Goal: Information Seeking & Learning: Learn about a topic

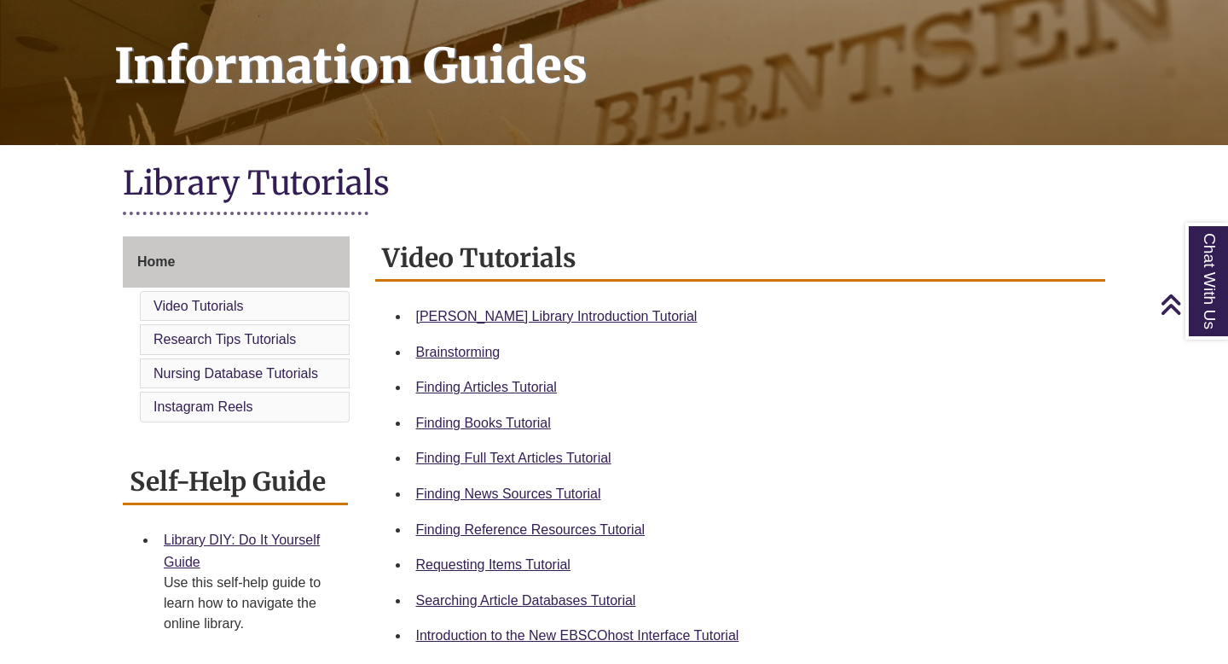
scroll to position [319, 0]
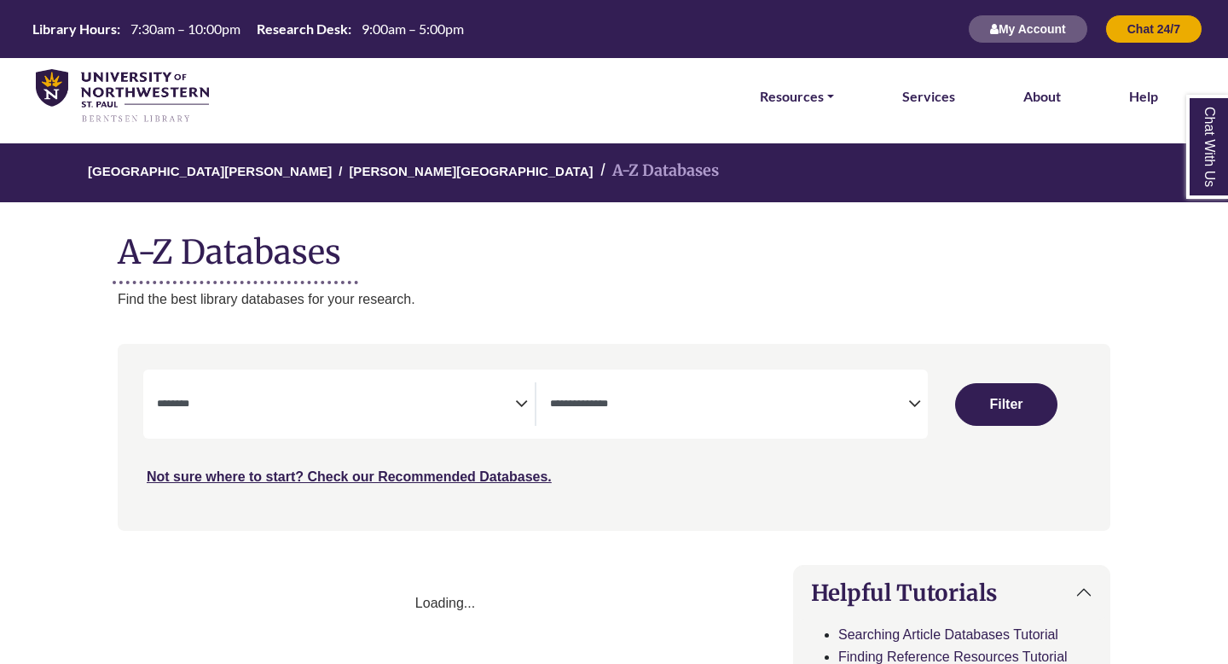
select select "Database Subject Filter"
select select "Database Types Filter"
select select "Database Subject Filter"
select select "Database Types Filter"
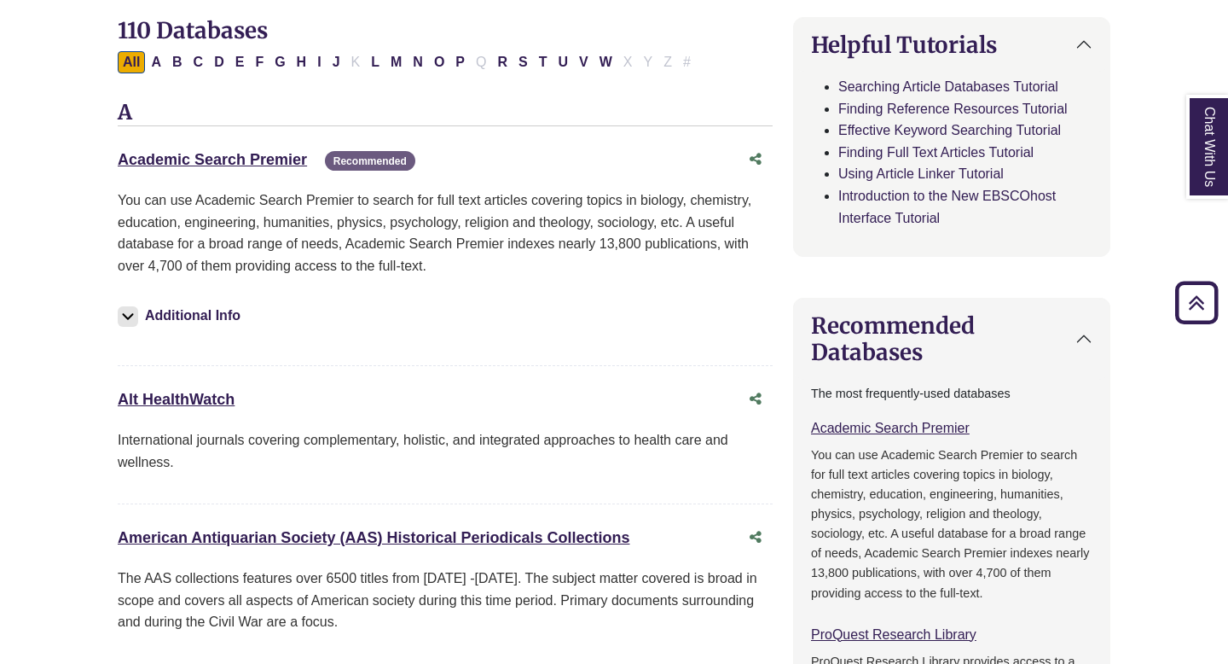
scroll to position [362, 0]
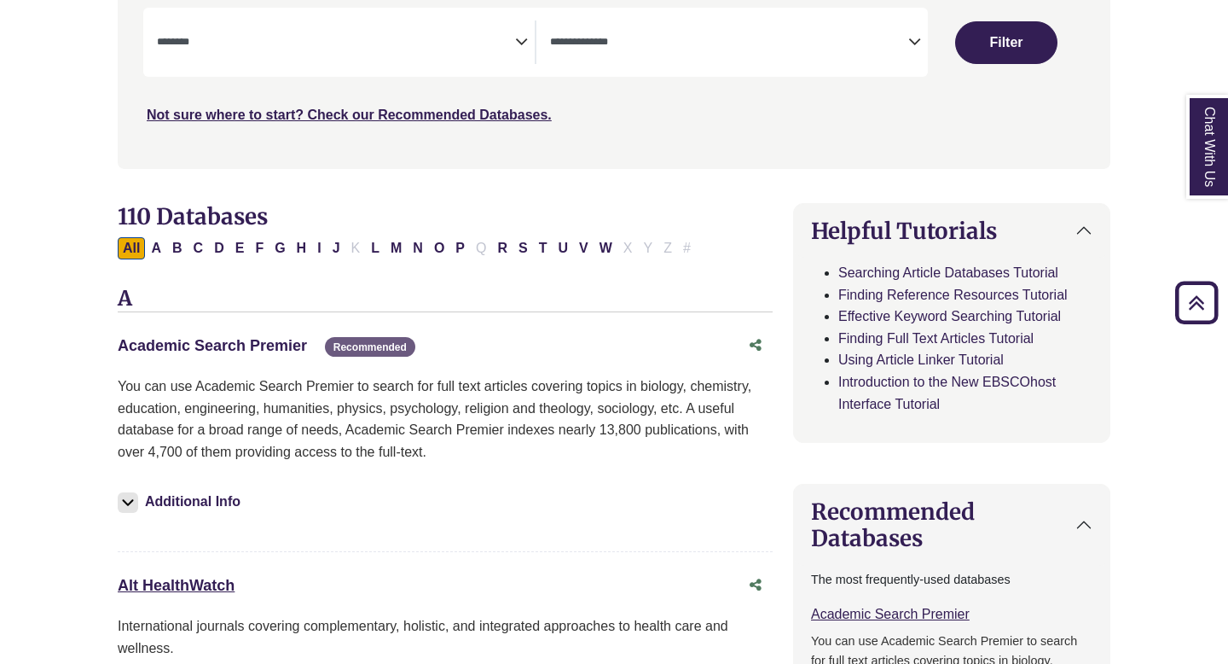
click at [247, 354] on link "Academic Search Premier This link opens in a new window" at bounding box center [212, 345] width 189 height 17
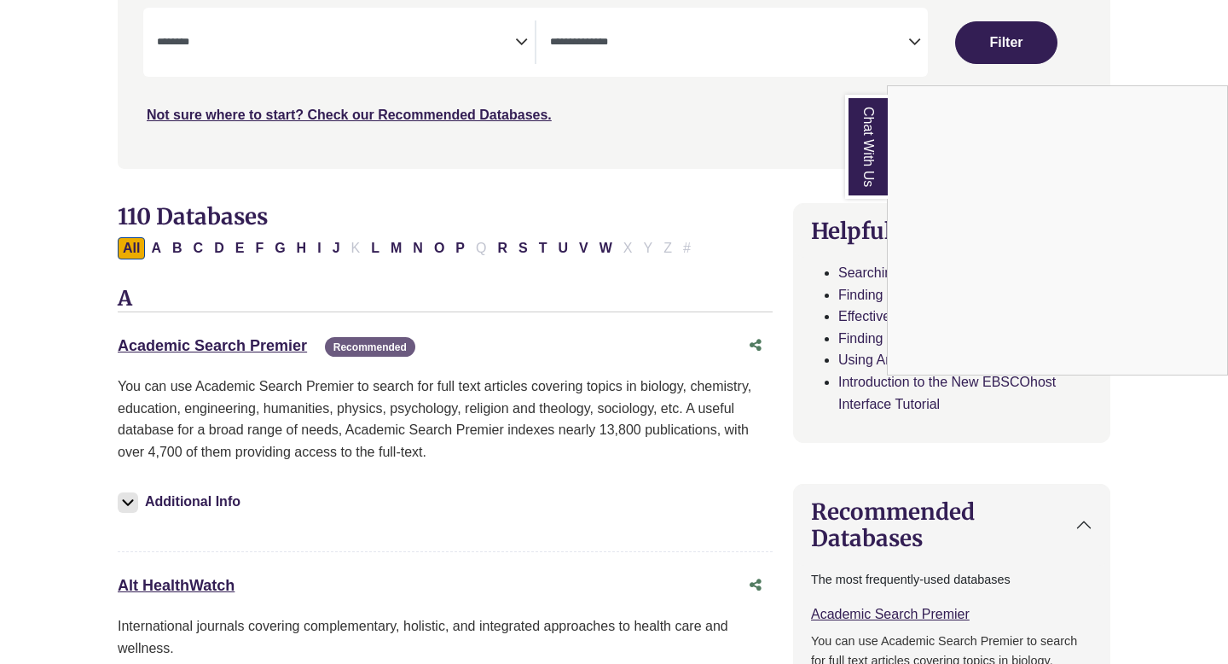
click at [409, 522] on div "Chat With Us" at bounding box center [614, 332] width 1228 height 664
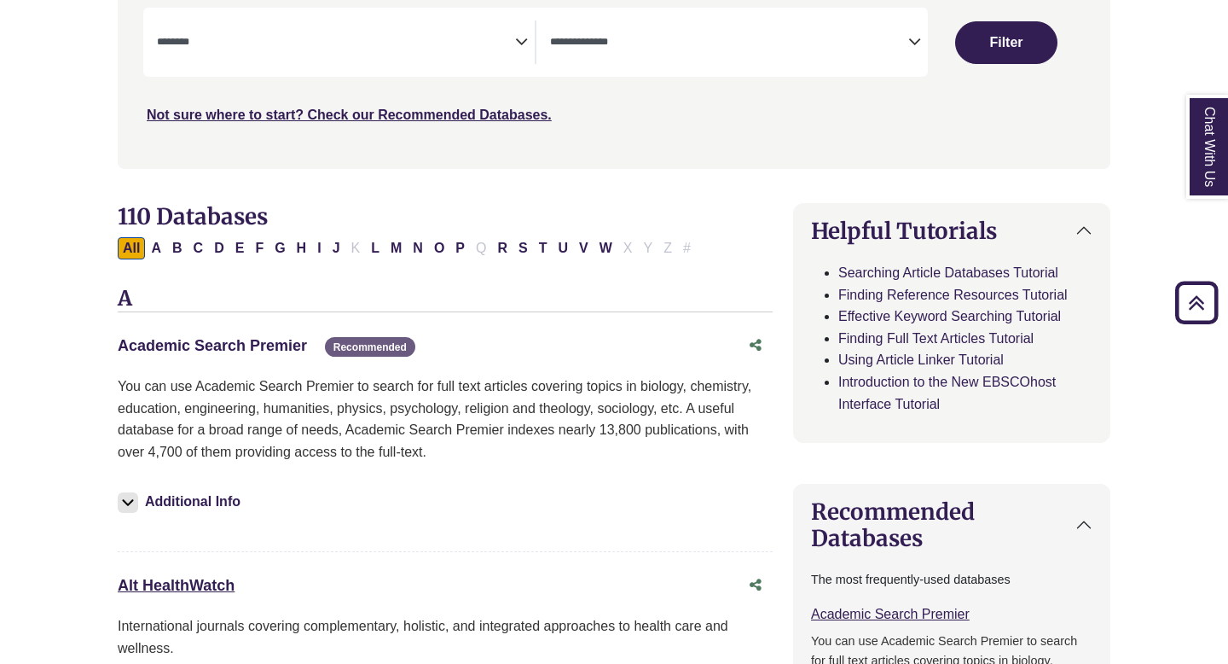
click at [246, 347] on link "Academic Search Premier This link opens in a new window" at bounding box center [212, 345] width 189 height 17
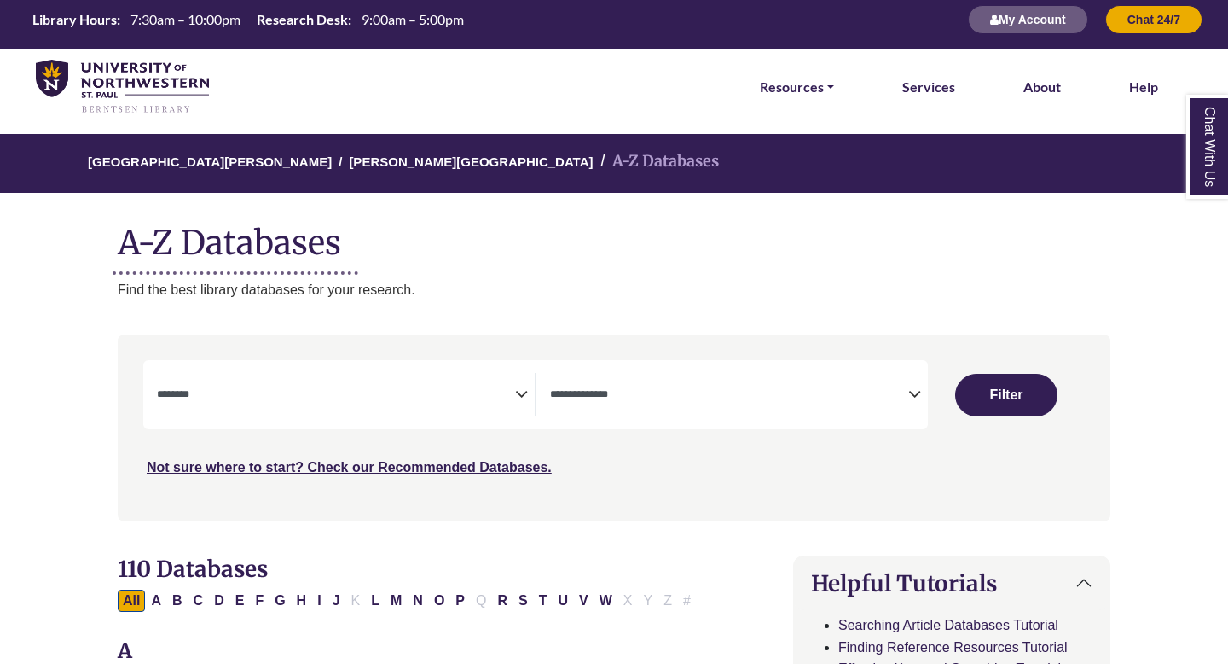
scroll to position [15, 0]
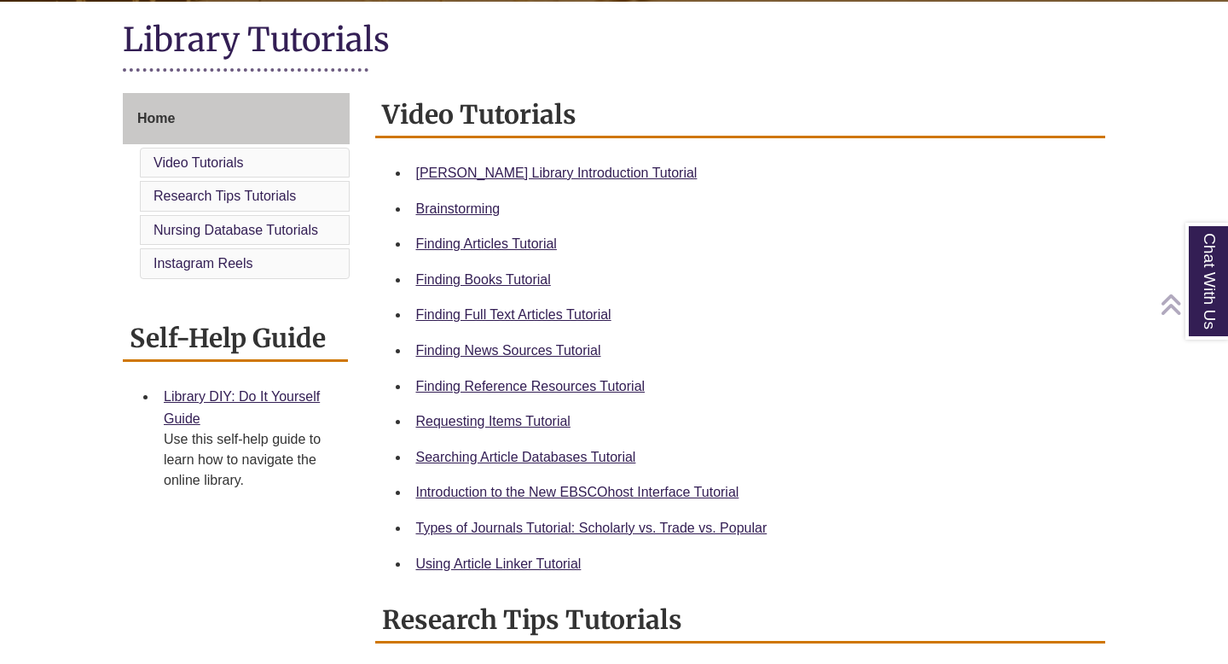
scroll to position [415, 0]
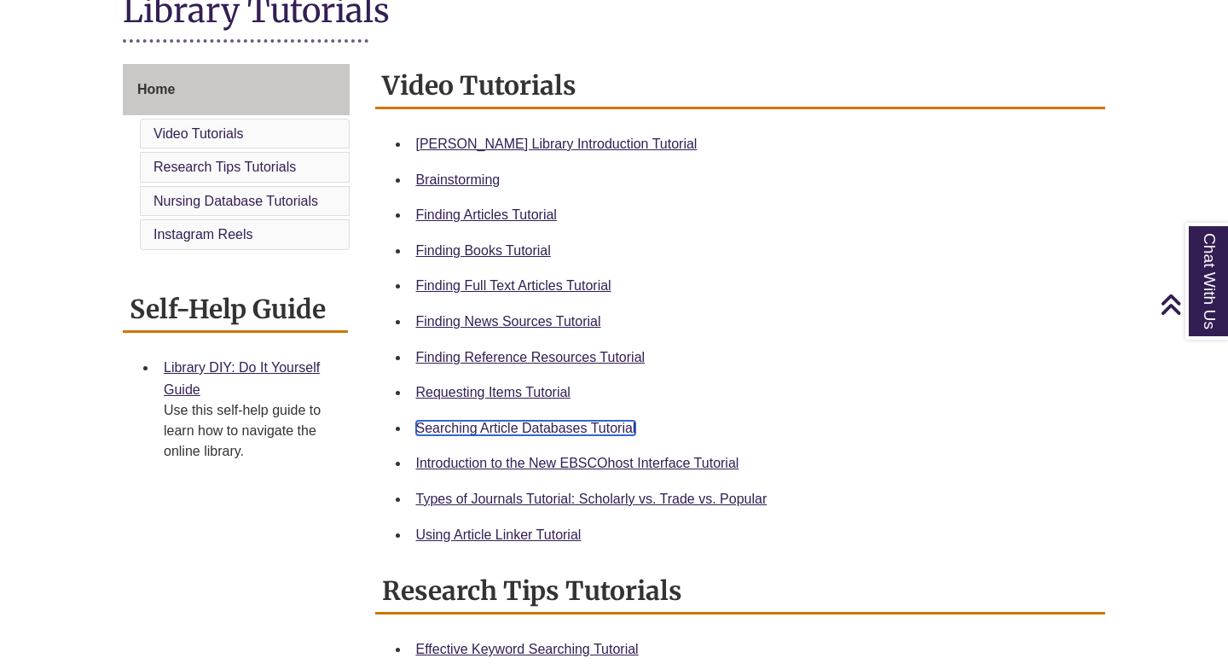
click at [425, 424] on link "Searching Article Databases Tutorial" at bounding box center [526, 428] width 220 height 15
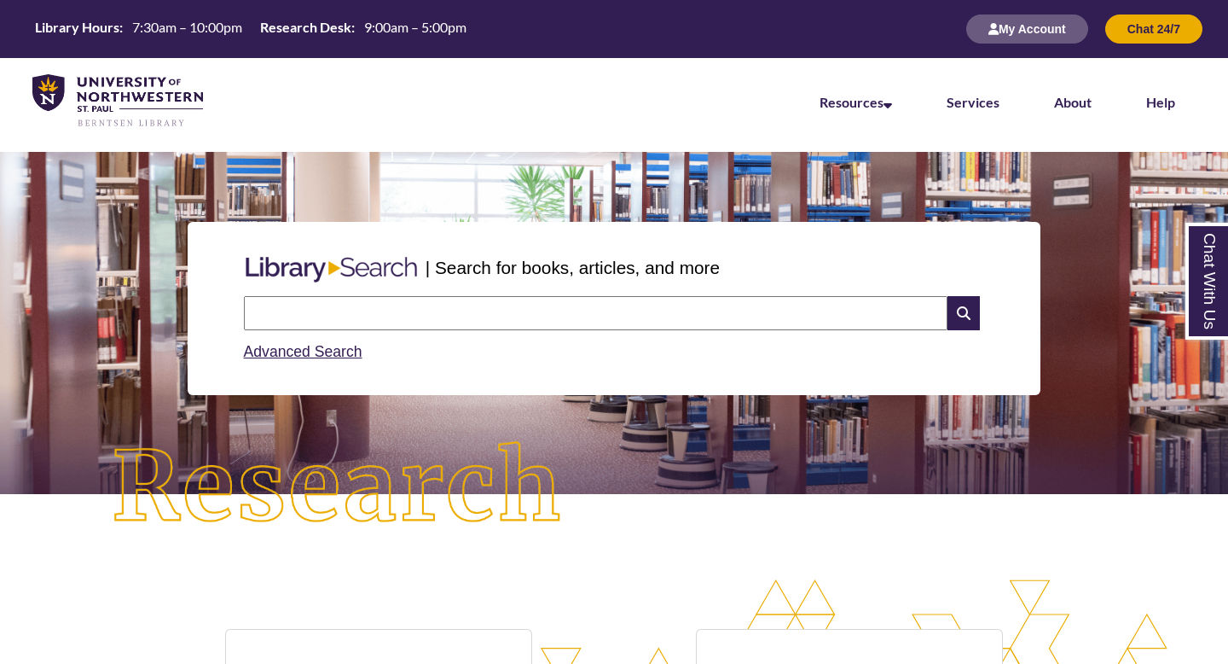
click at [491, 304] on input "text" at bounding box center [596, 313] width 704 height 34
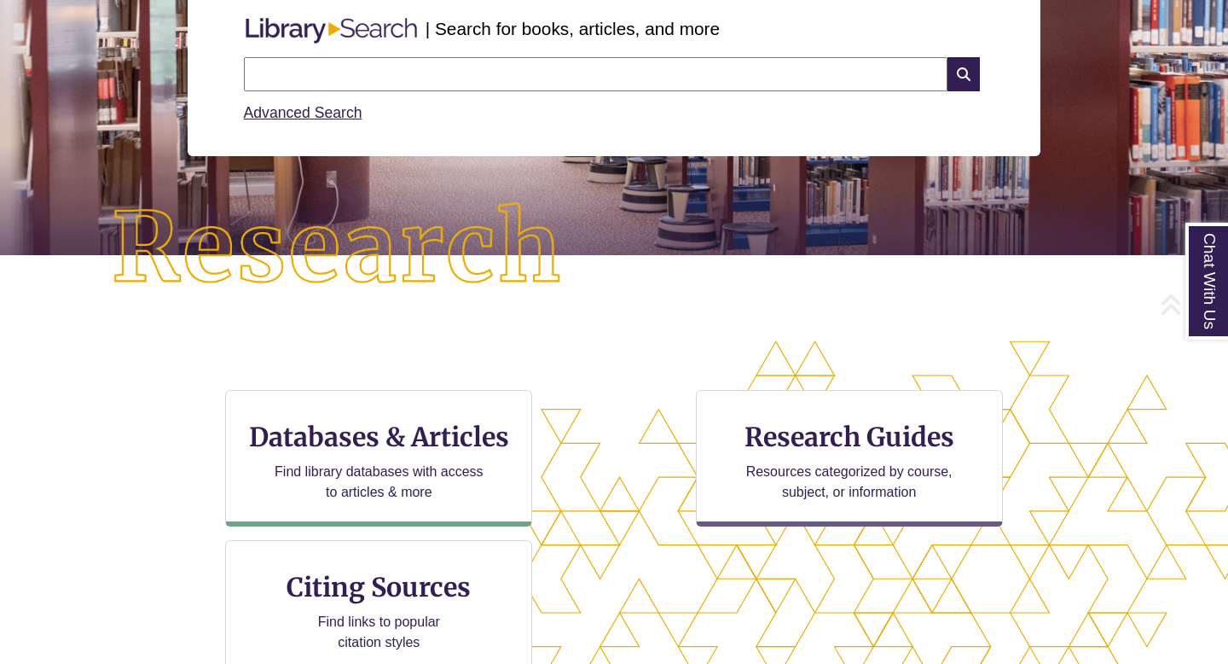
scroll to position [253, 0]
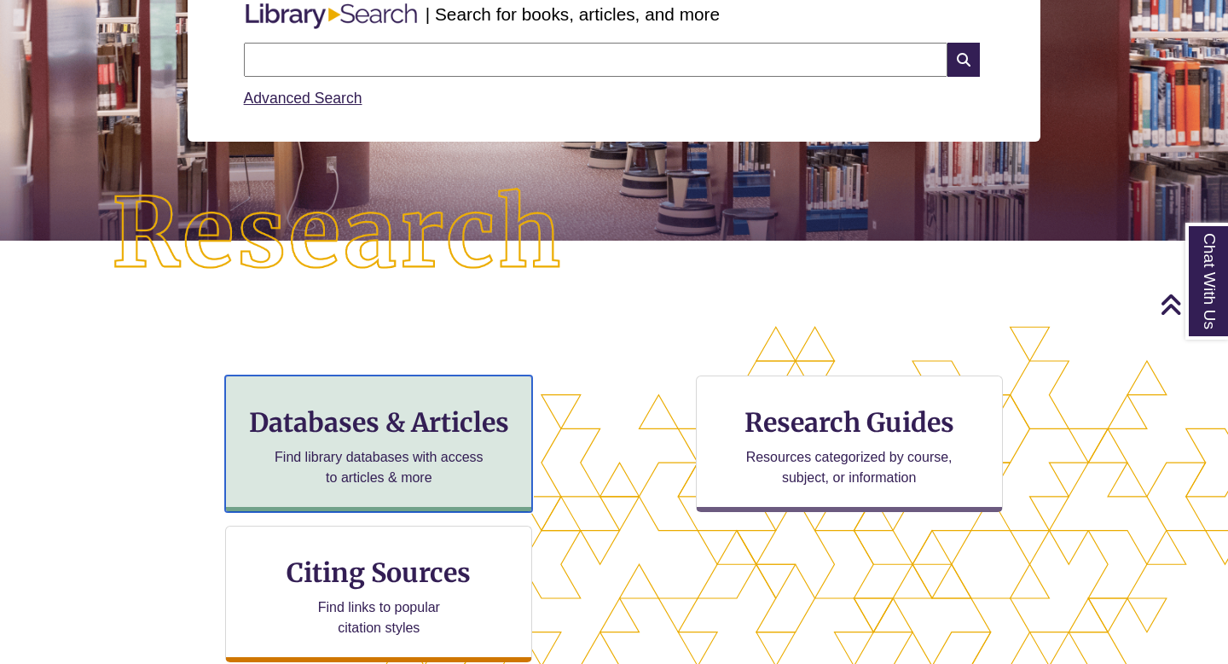
click at [438, 415] on h3 "Databases & Articles" at bounding box center [379, 422] width 278 height 32
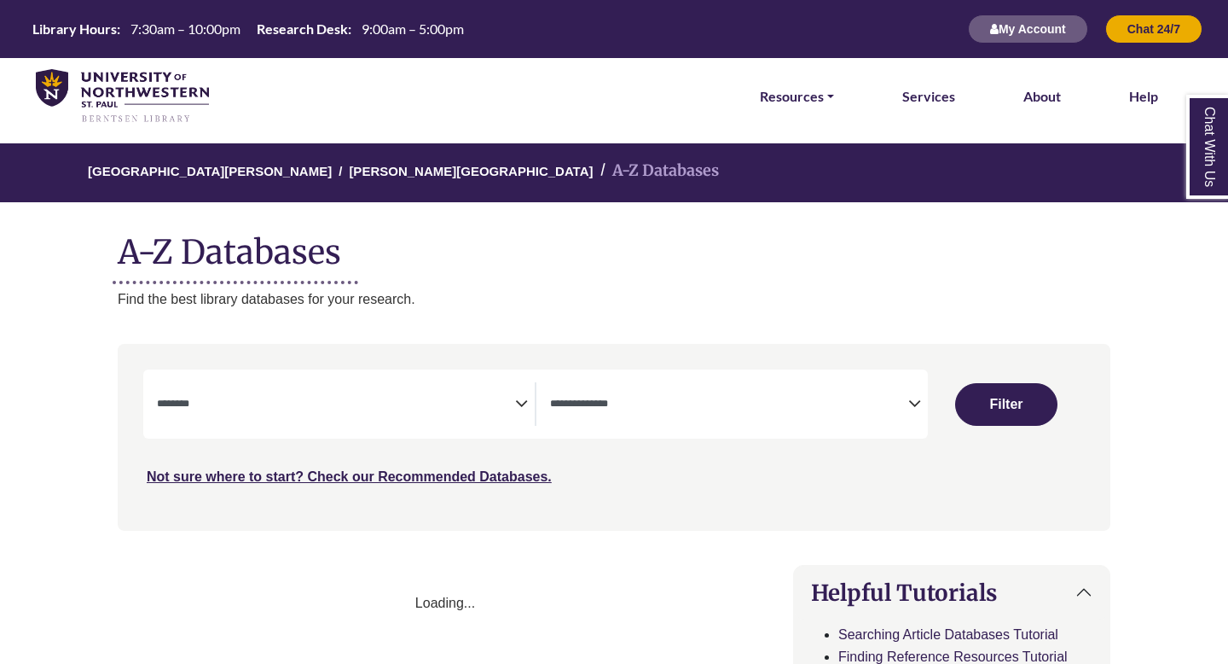
select select "Database Subject Filter"
select select "Database Types Filter"
select select "Database Subject Filter"
select select "Database Types Filter"
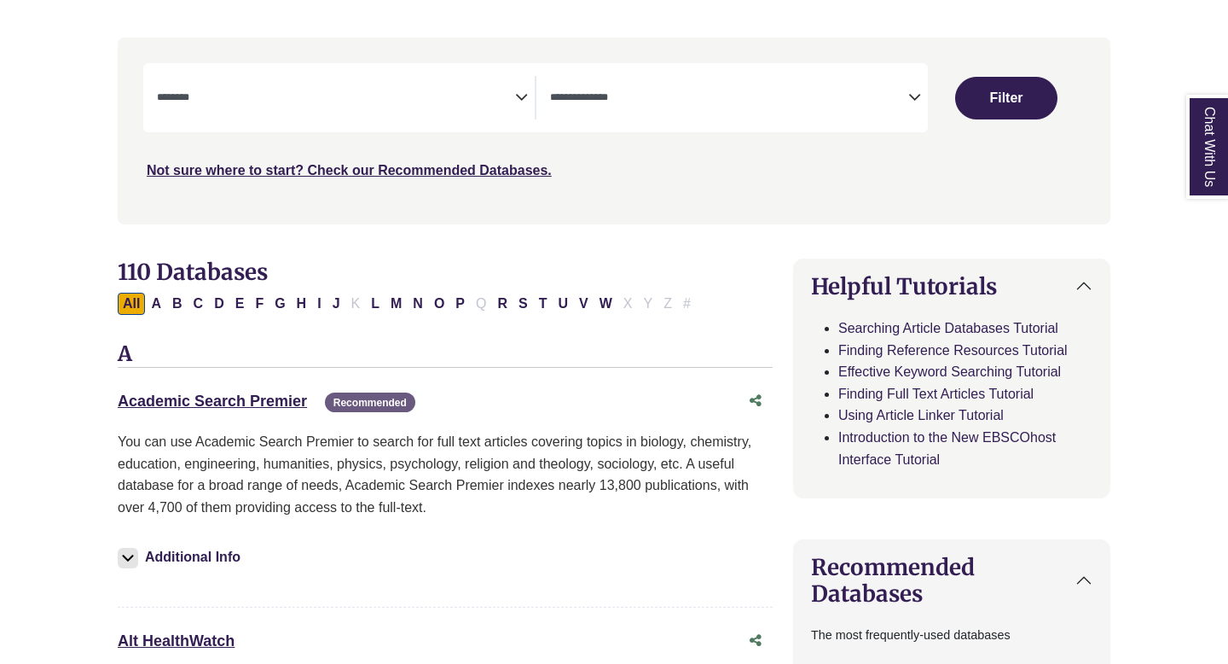
scroll to position [389, 0]
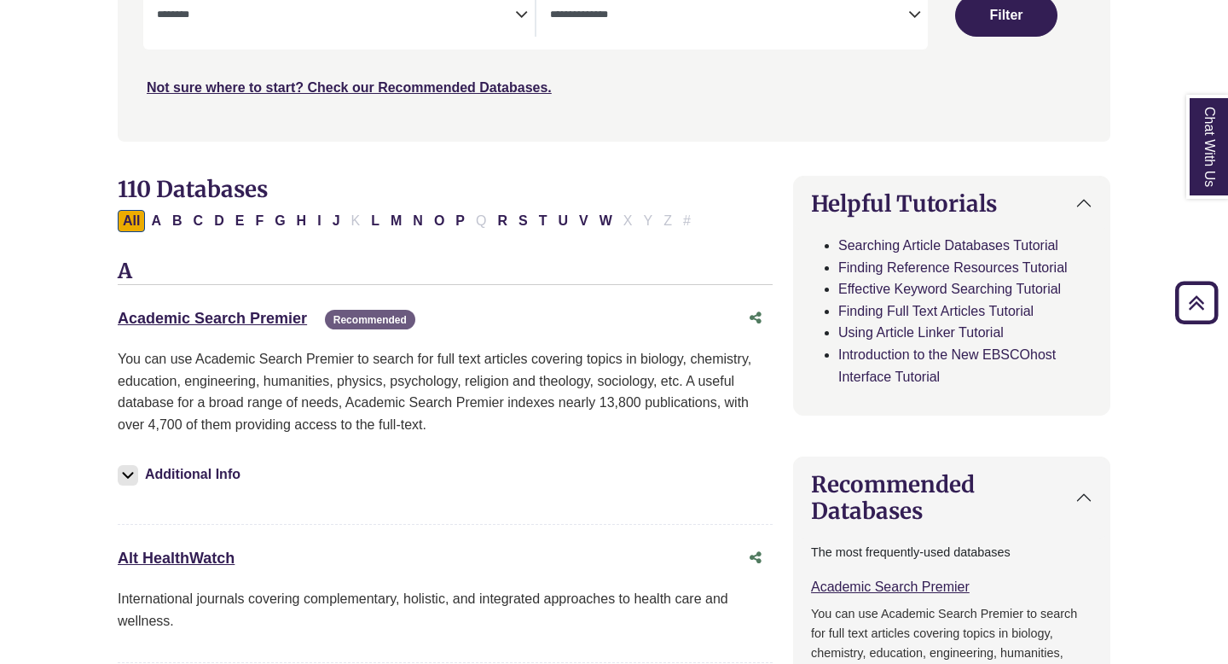
click at [276, 328] on div "Academic Search Premier This link opens in a new window Recommended" at bounding box center [428, 318] width 621 height 25
click at [279, 310] on link "Academic Search Premier This link opens in a new window" at bounding box center [212, 318] width 189 height 17
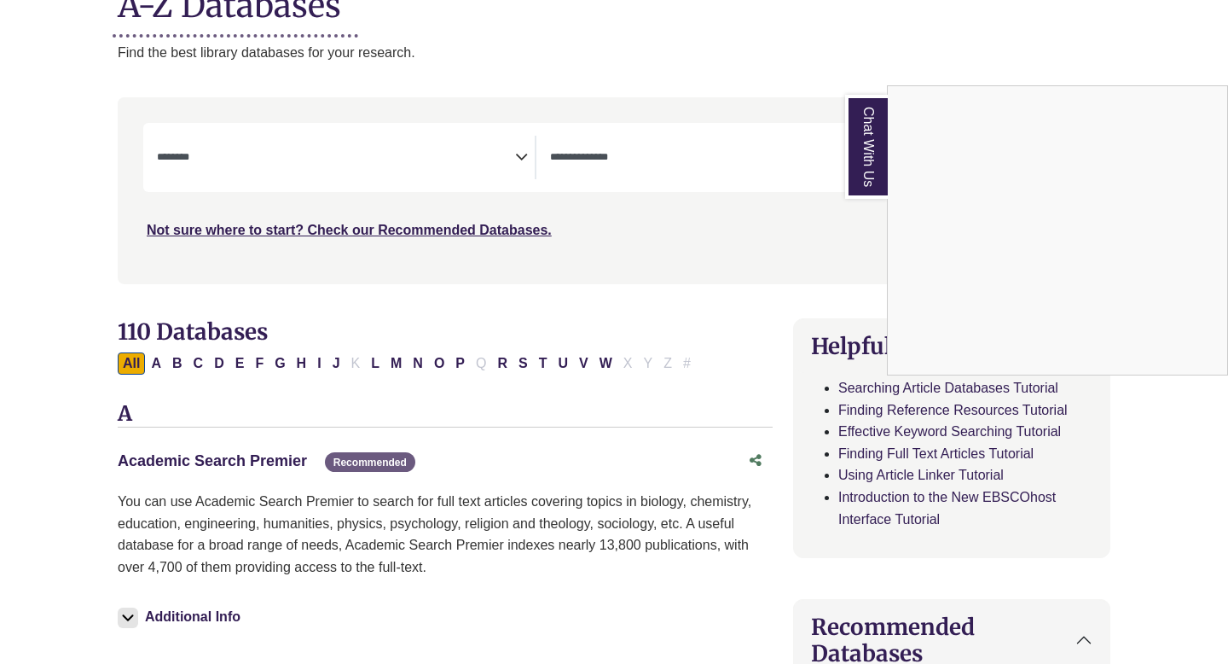
scroll to position [215, 0]
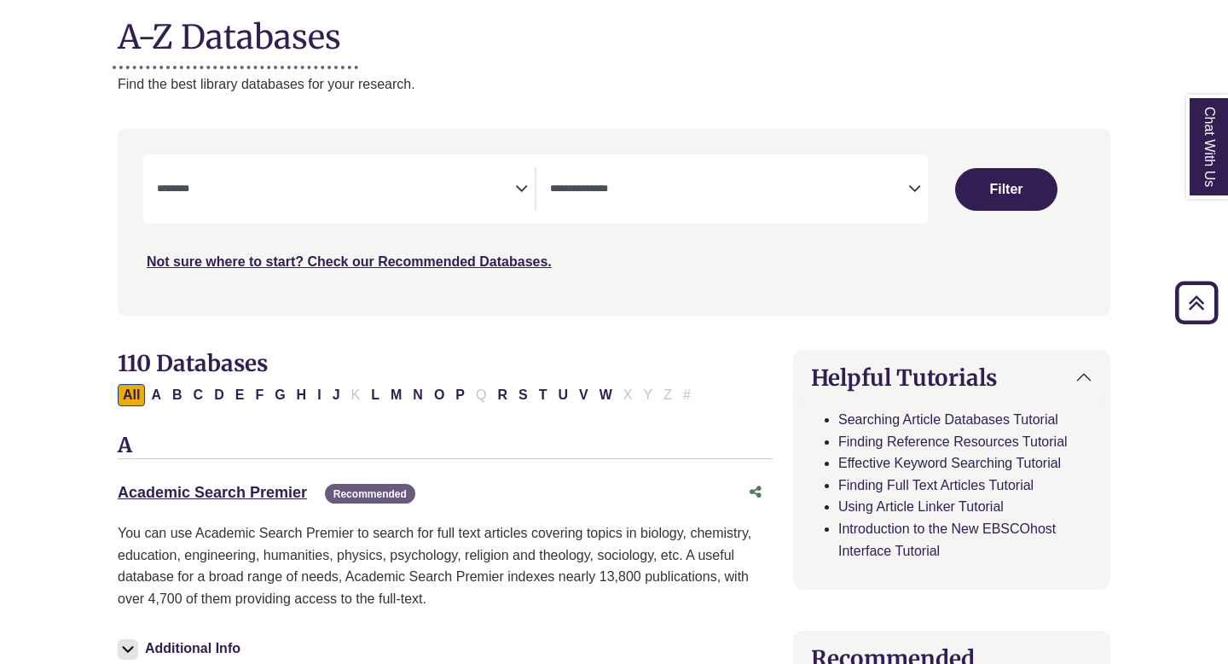
click at [916, 192] on icon "Search filters" at bounding box center [914, 186] width 13 height 26
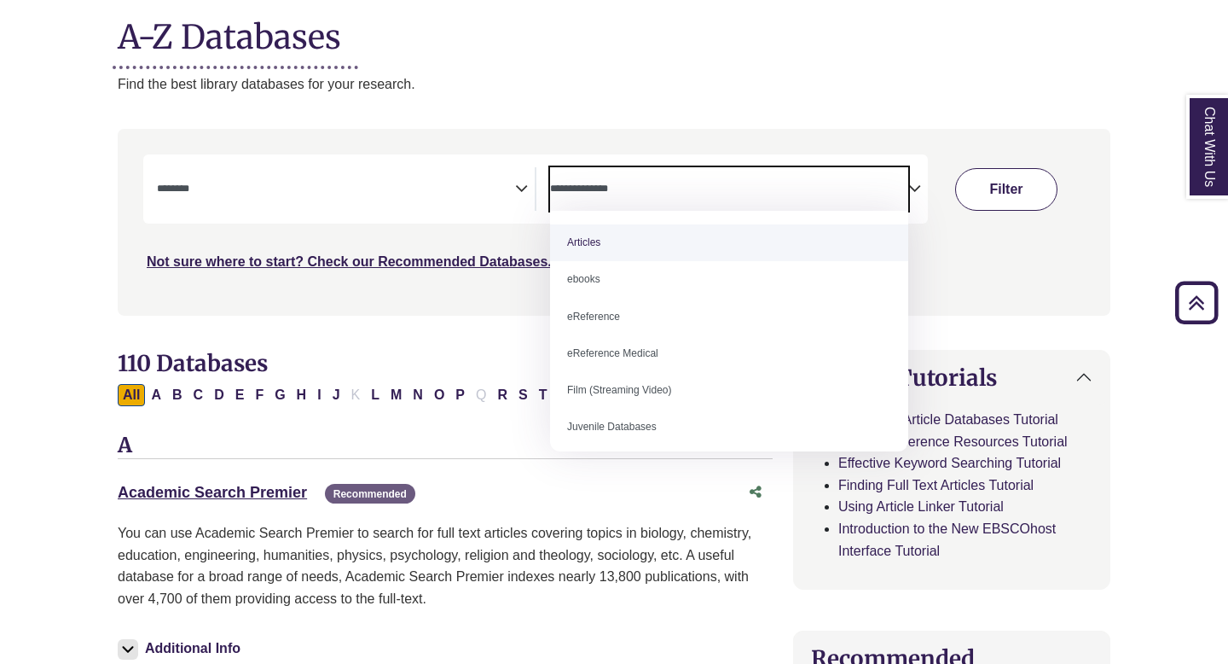
click at [1004, 194] on button "Filter" at bounding box center [1006, 189] width 102 height 43
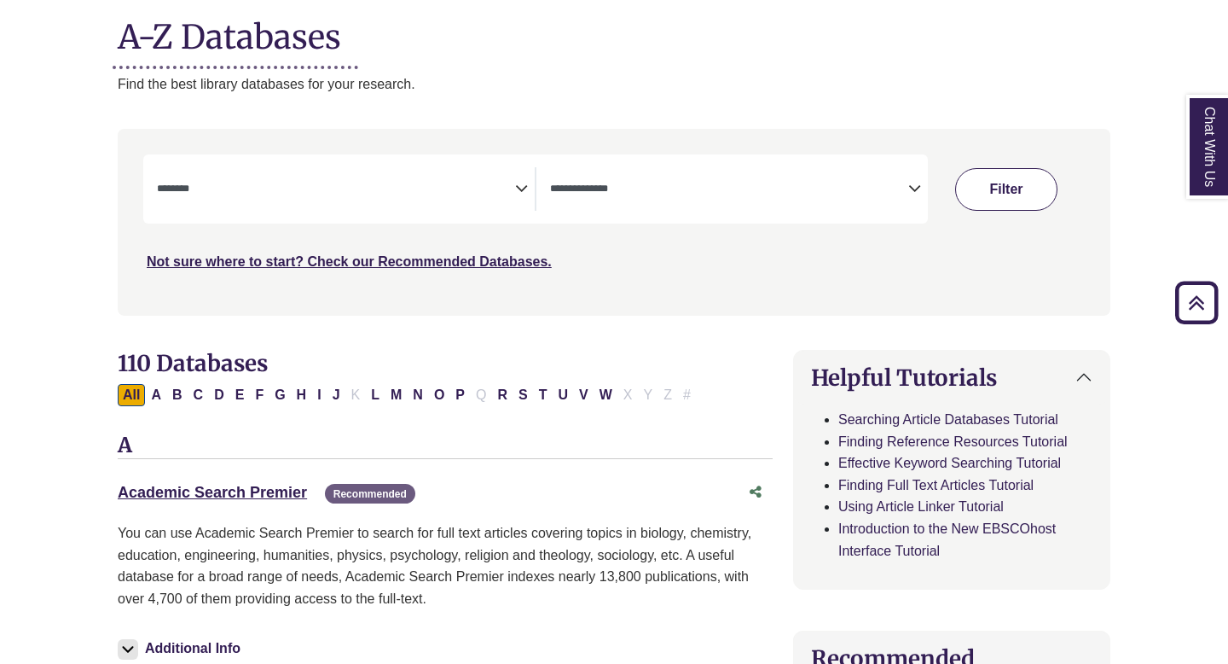
select select "Database Subject Filter"
select select "Database Types Filter"
click at [1004, 194] on button "Filter" at bounding box center [1006, 189] width 102 height 43
select select "Database Subject Filter"
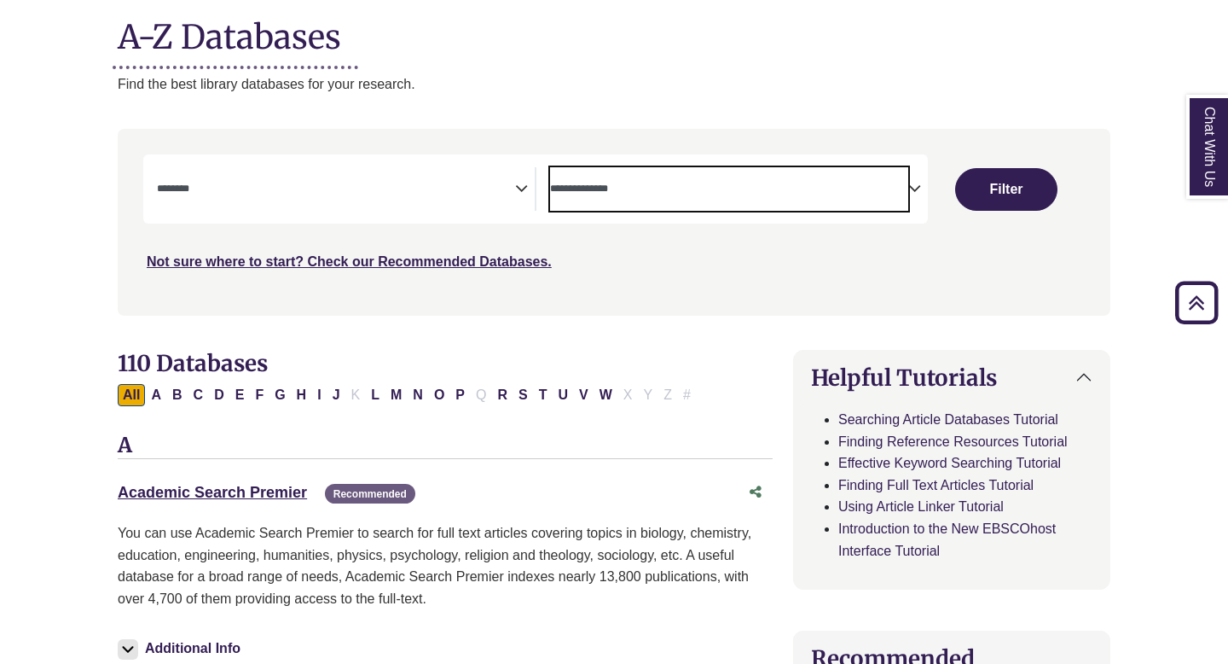
click at [895, 201] on span "Search filters" at bounding box center [729, 189] width 358 height 44
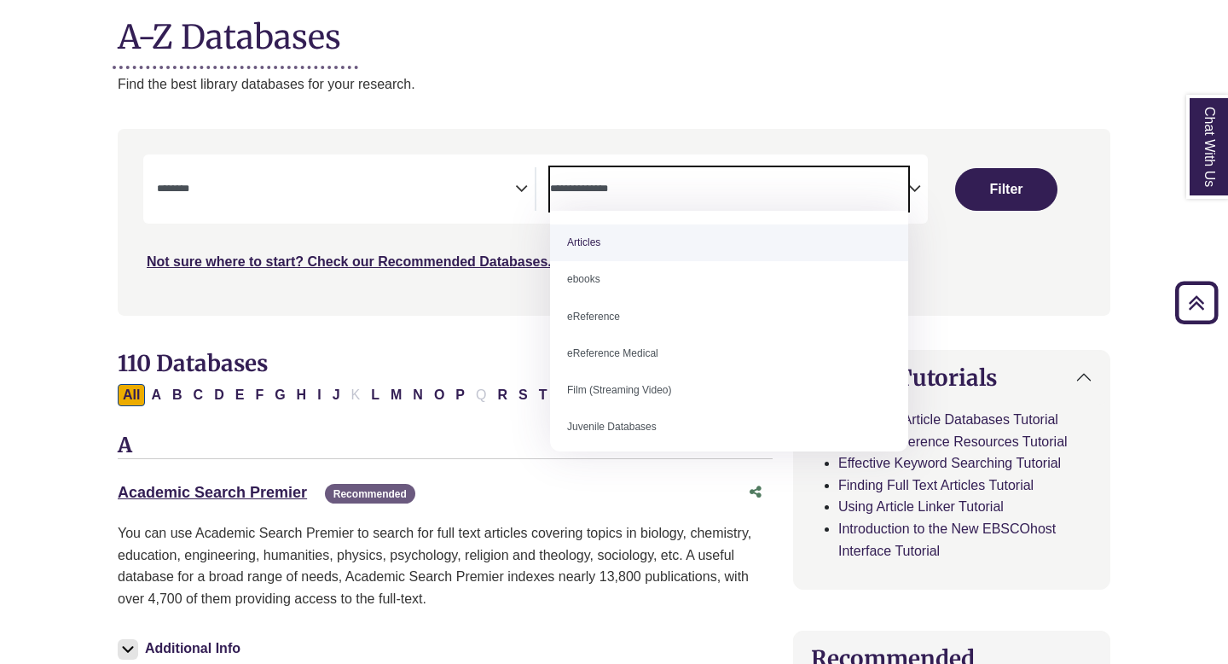
click at [895, 198] on span "Search filters" at bounding box center [729, 189] width 358 height 44
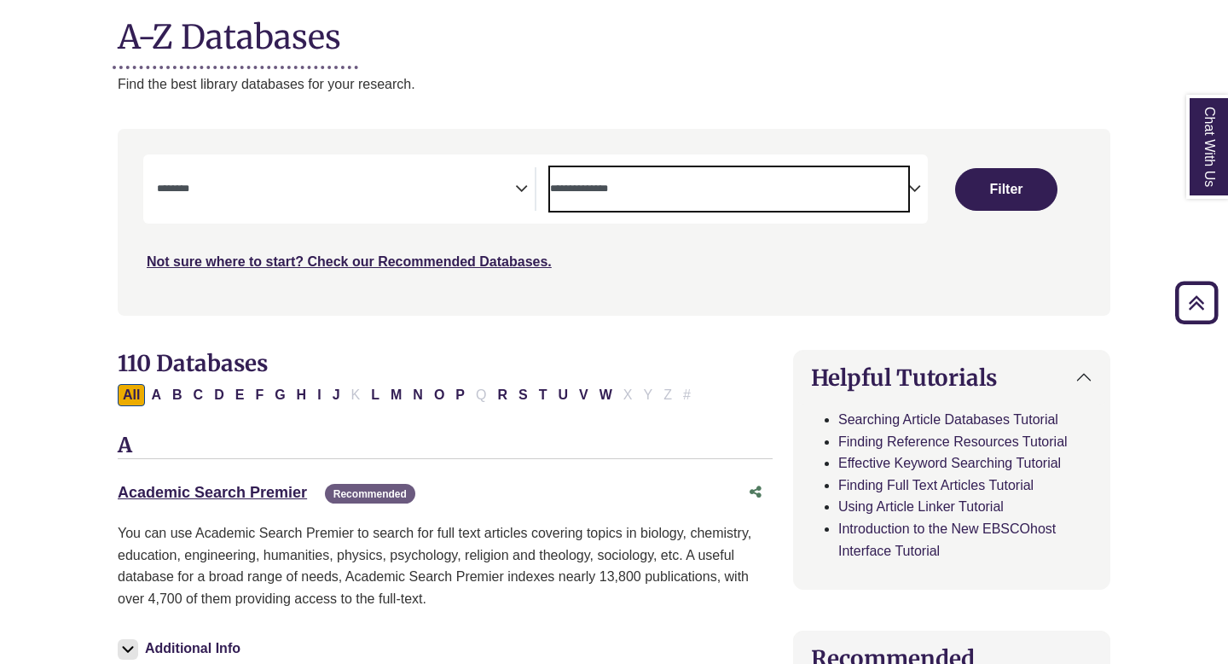
click at [852, 175] on span "Search filters" at bounding box center [729, 189] width 358 height 44
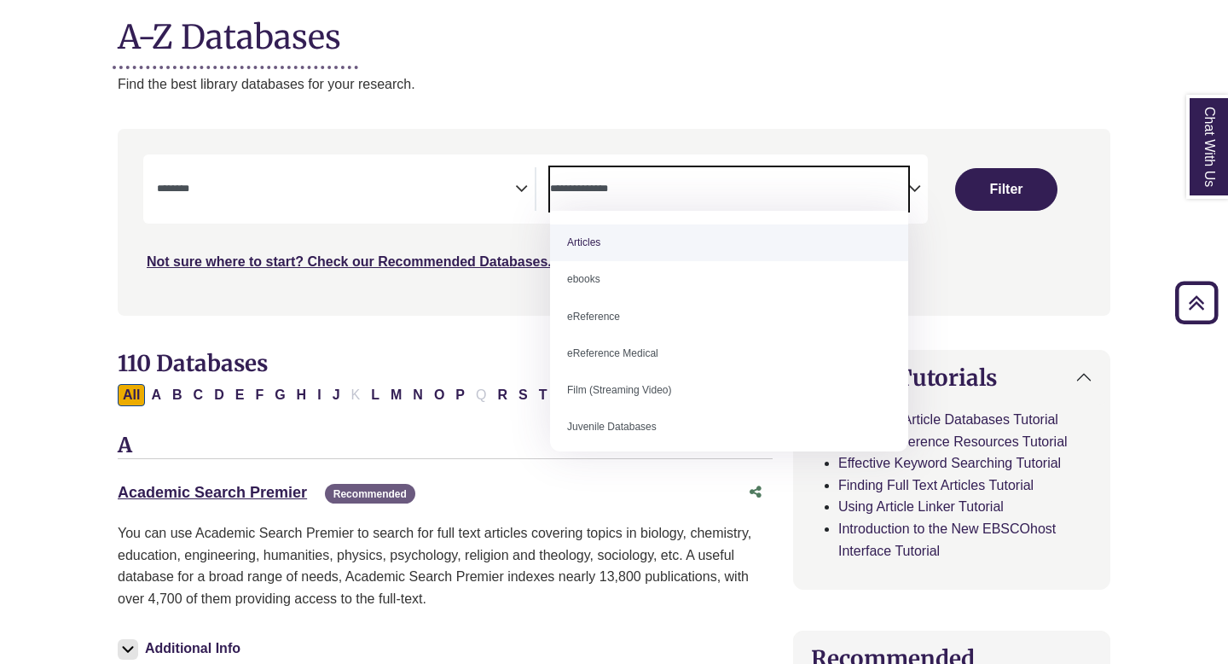
select select "*****"
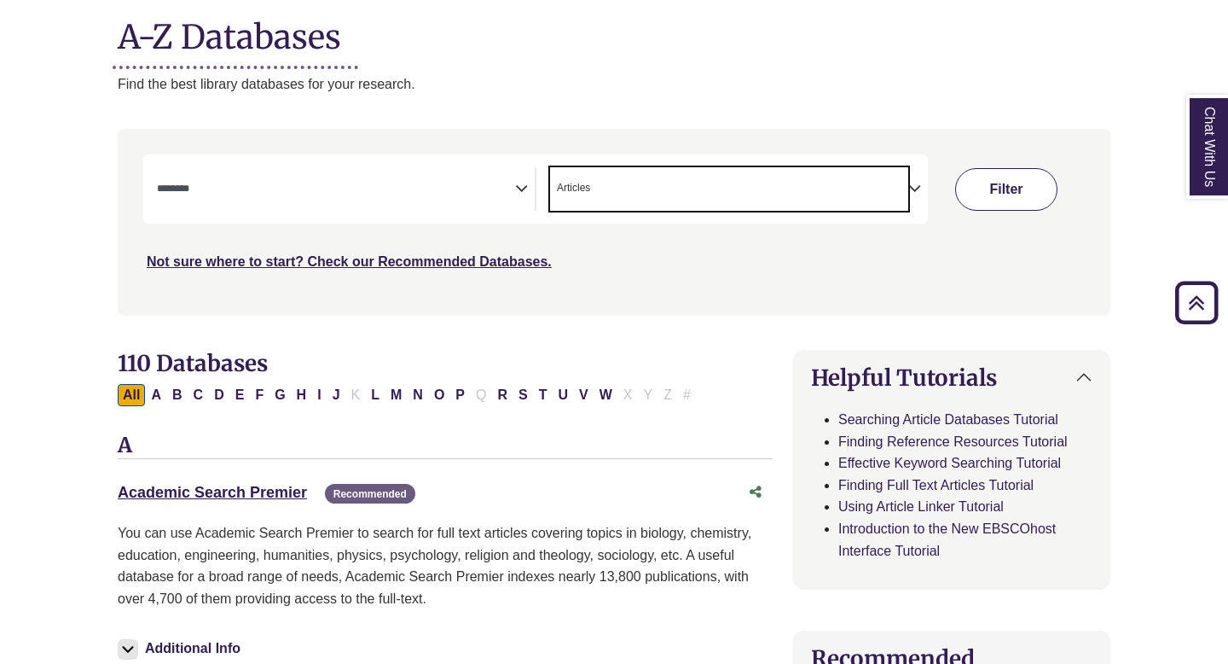
click at [1011, 194] on button "Filter" at bounding box center [1006, 189] width 102 height 43
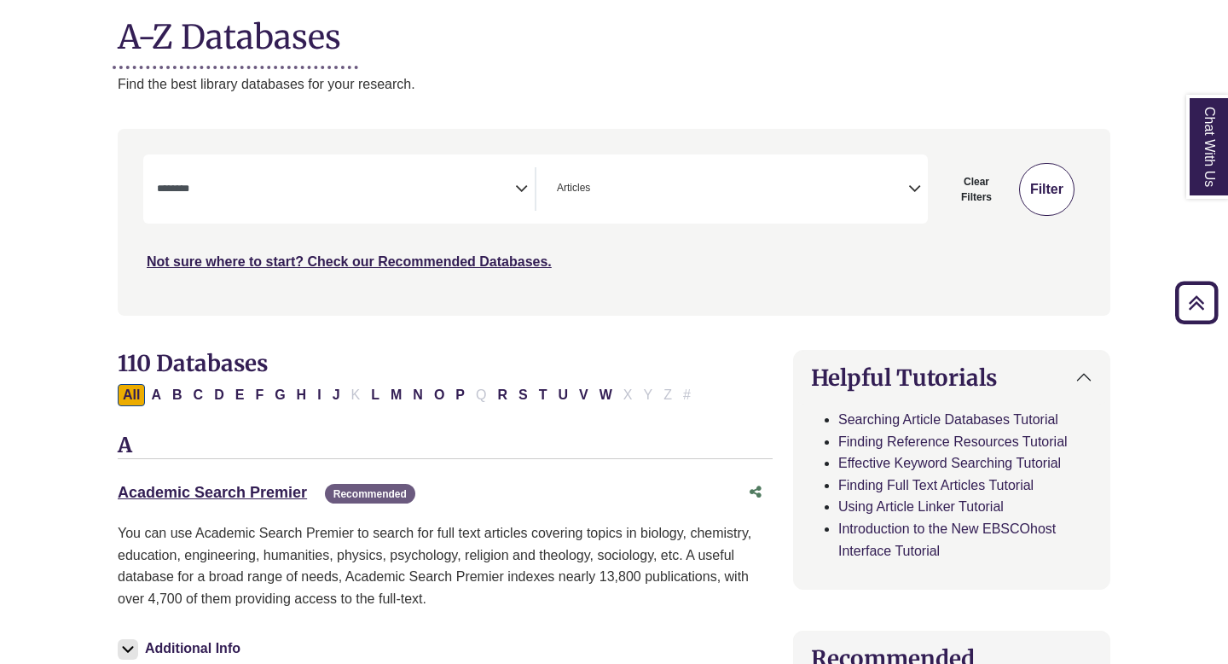
select select "Database Subject Filter"
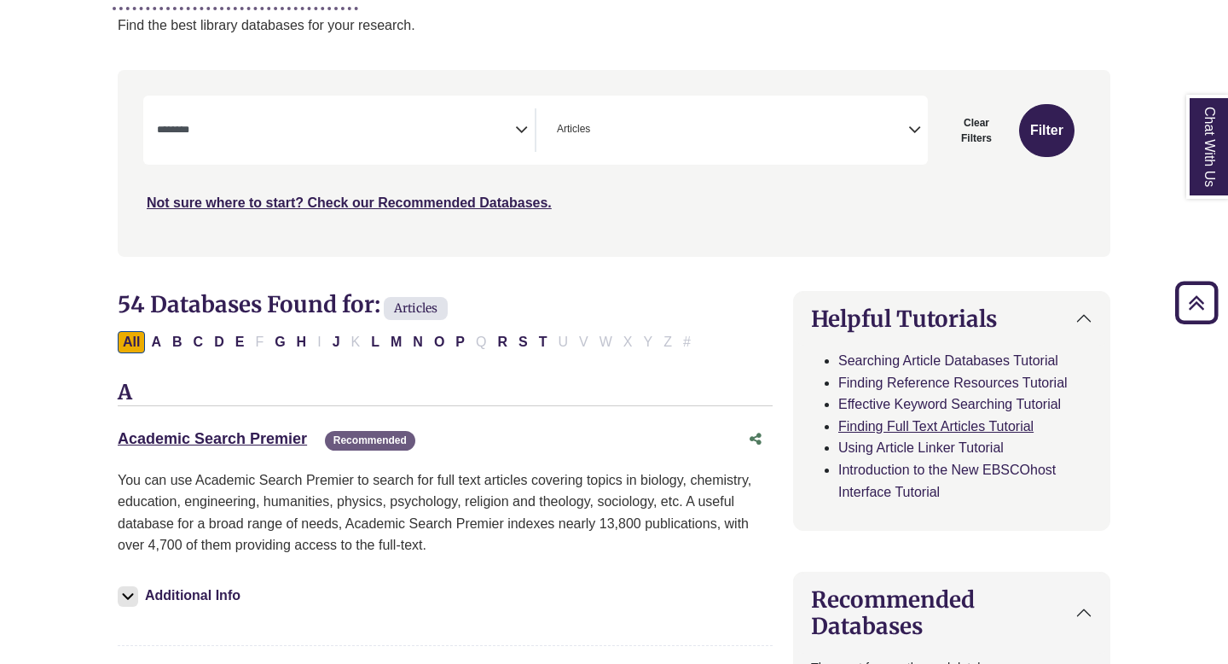
scroll to position [310, 0]
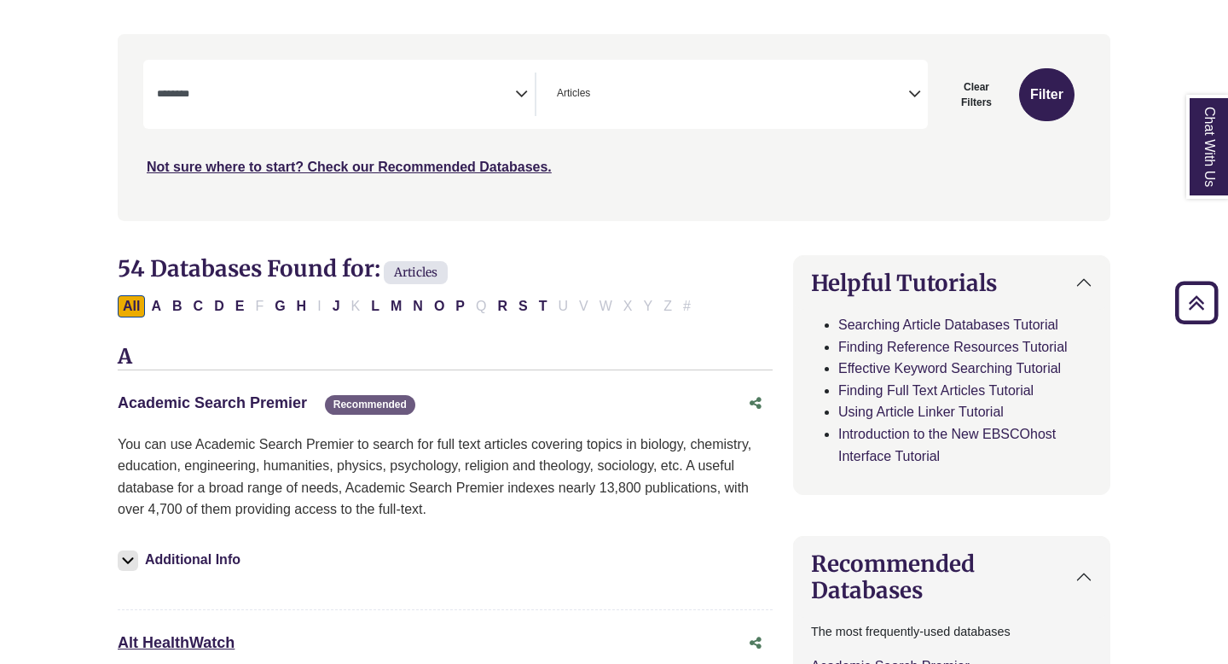
click at [275, 401] on link "Academic Search Premier This link opens in a new window" at bounding box center [212, 402] width 189 height 17
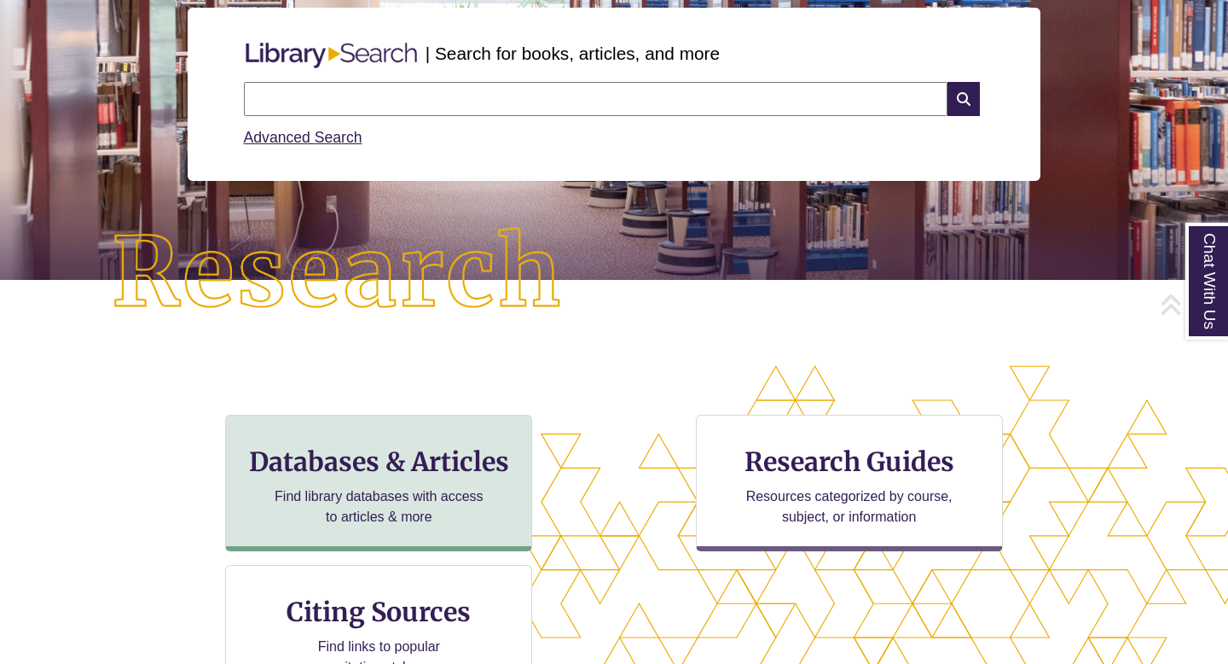
scroll to position [226, 0]
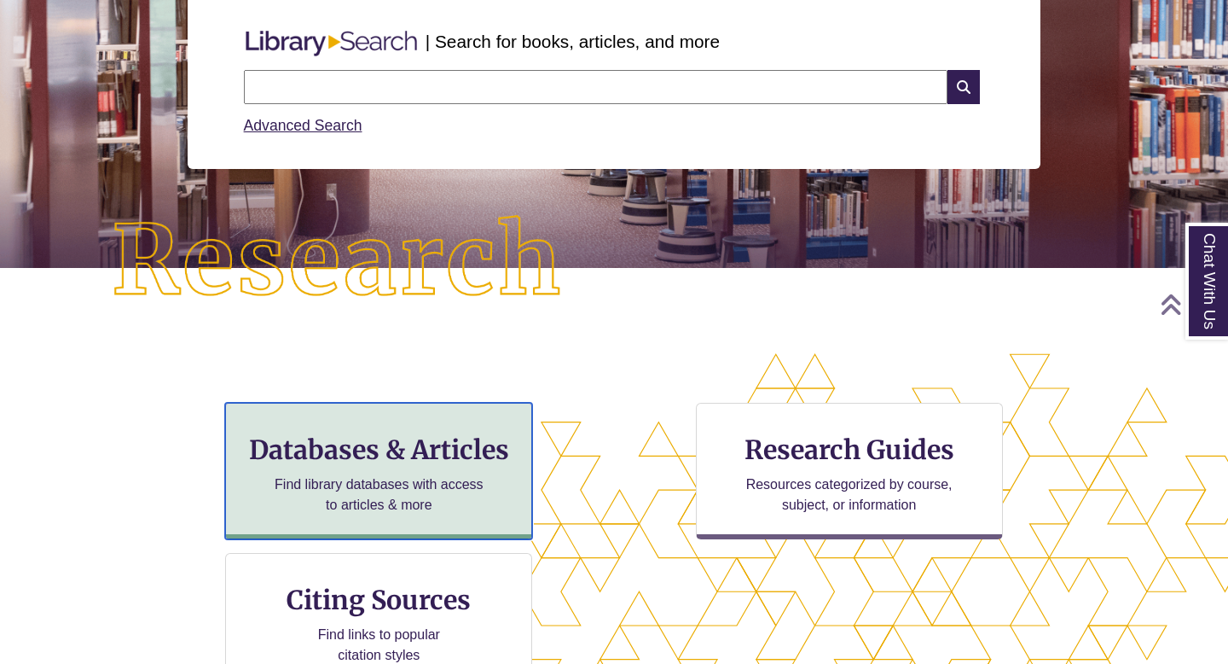
click at [400, 461] on h3 "Databases & Articles" at bounding box center [379, 449] width 278 height 32
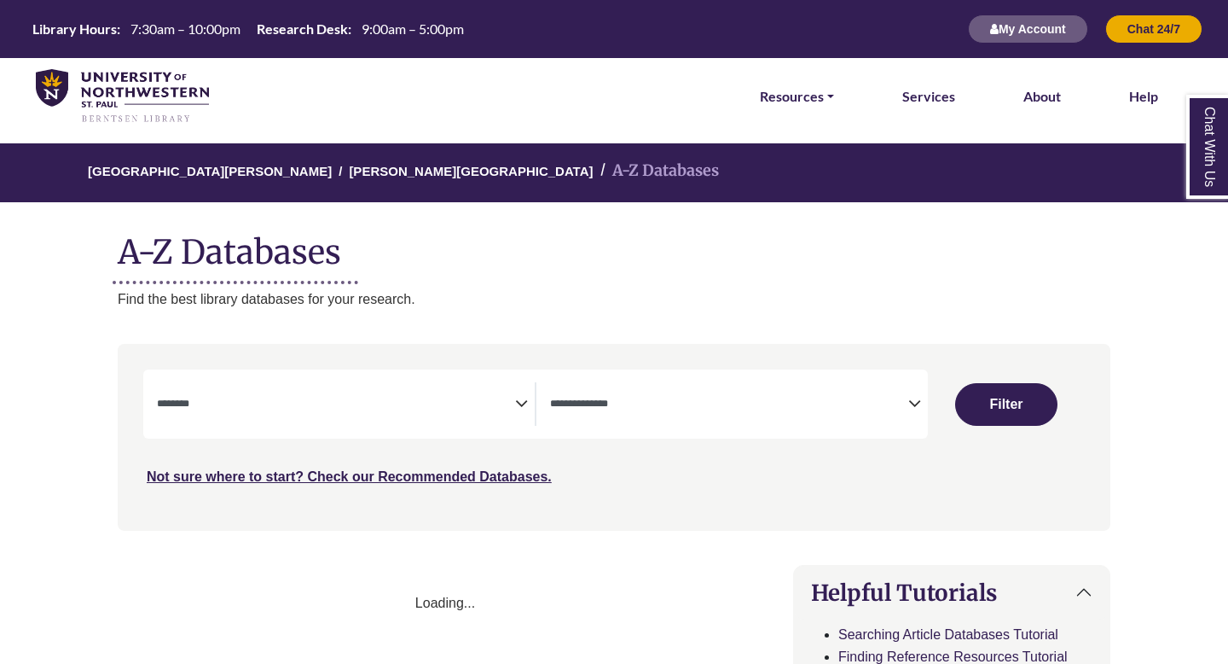
select select "Database Subject Filter"
select select "Database Types Filter"
select select "Database Subject Filter"
select select "Database Types Filter"
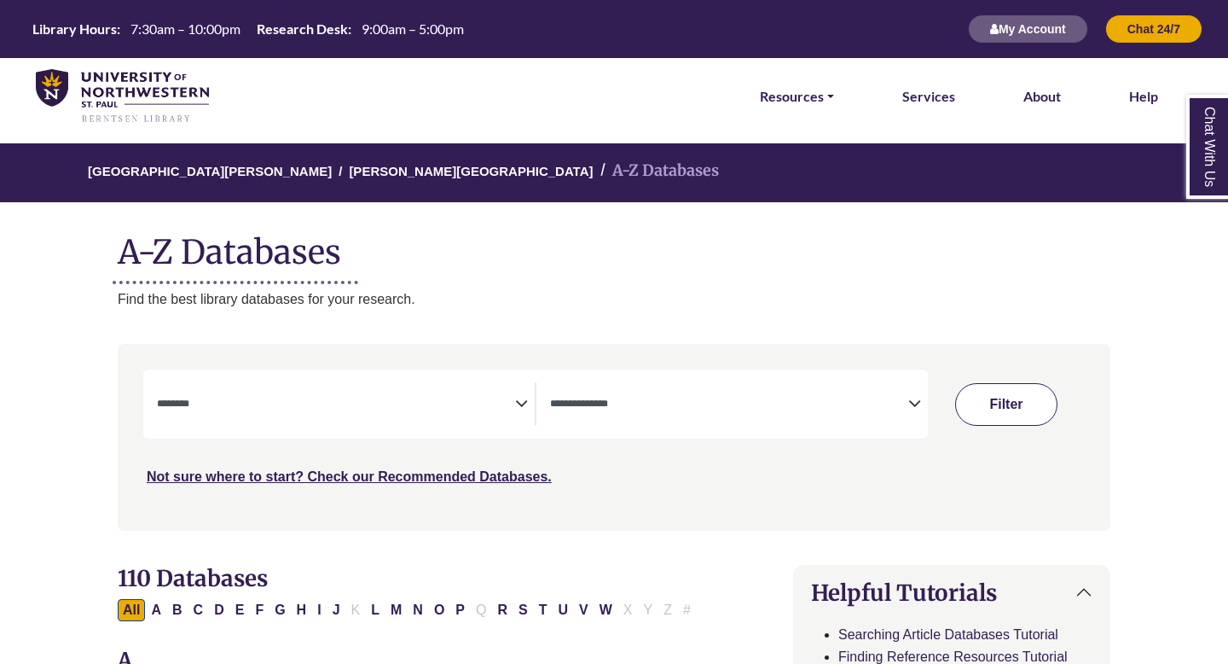
click at [995, 415] on button "Filter" at bounding box center [1006, 404] width 102 height 43
select select "Database Subject Filter"
click at [901, 403] on textarea "Search" at bounding box center [729, 405] width 358 height 14
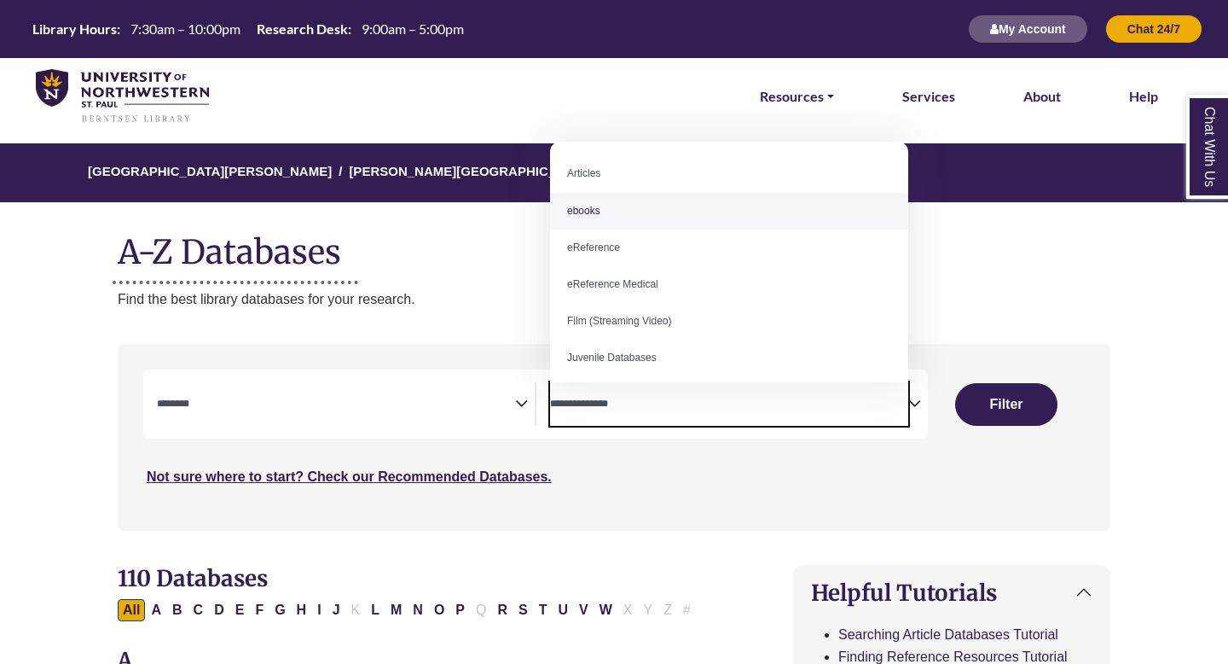
select select "*****"
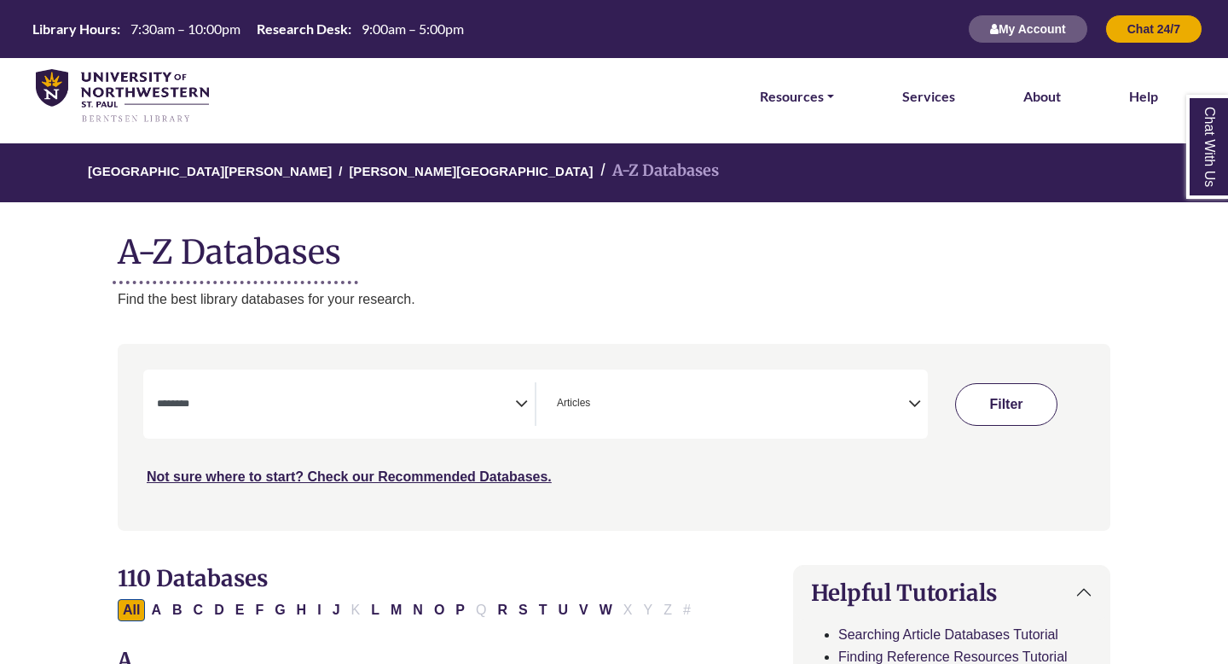
click at [1004, 403] on button "Filter" at bounding box center [1006, 404] width 102 height 43
select select "Database Subject Filter"
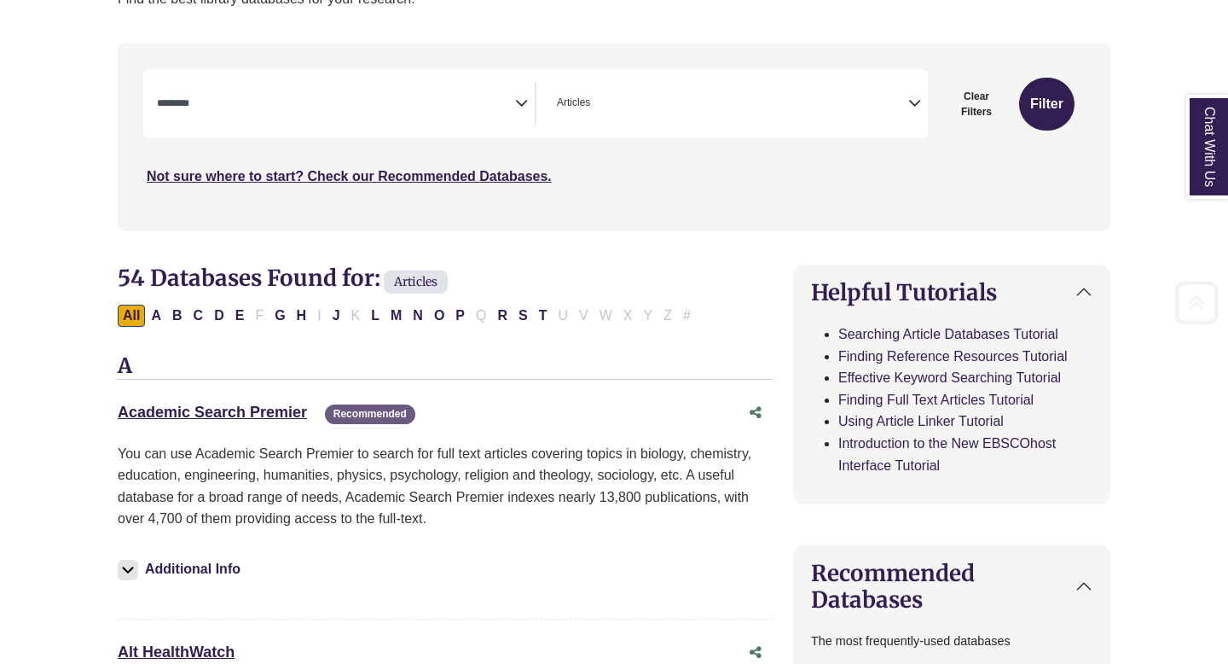
scroll to position [301, 0]
click at [254, 409] on link "Academic Search Premier This link opens in a new window" at bounding box center [212, 411] width 189 height 17
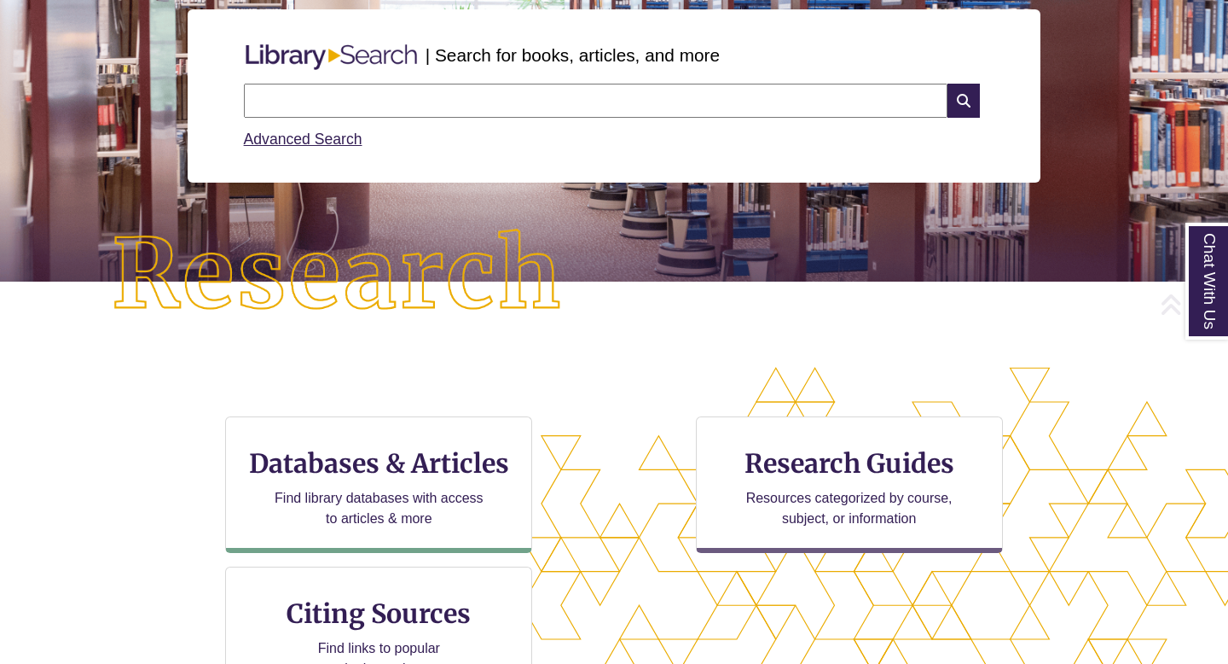
scroll to position [226, 0]
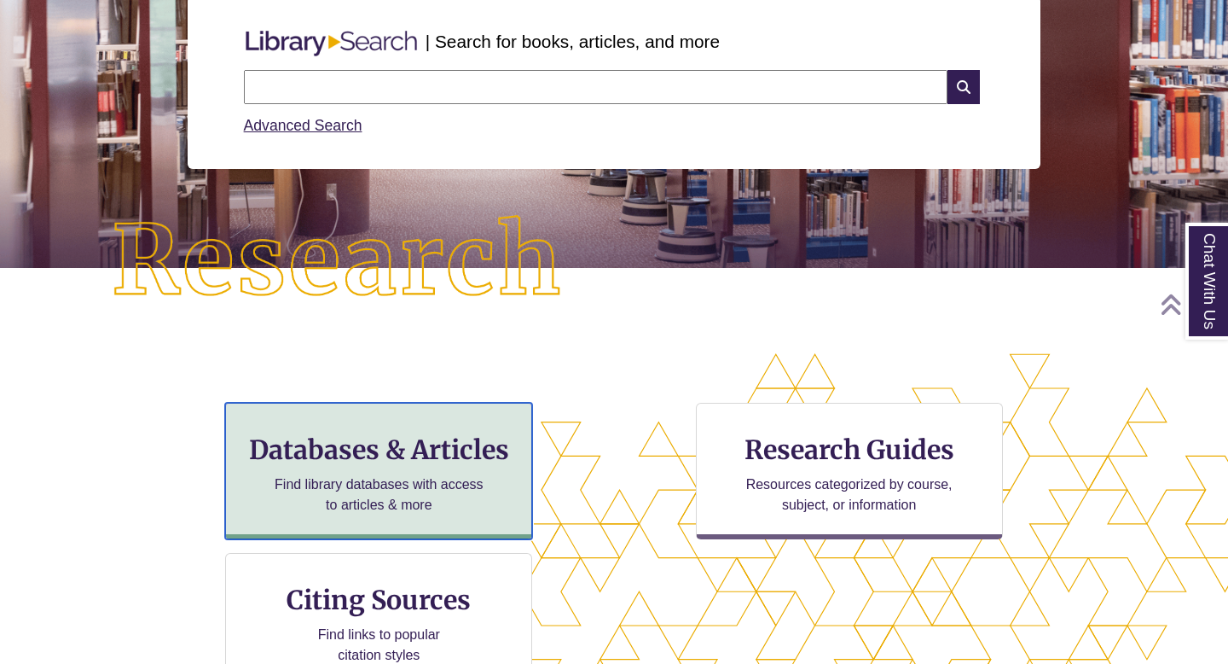
click at [352, 485] on p "Find library databases with access to articles & more" at bounding box center [379, 494] width 223 height 41
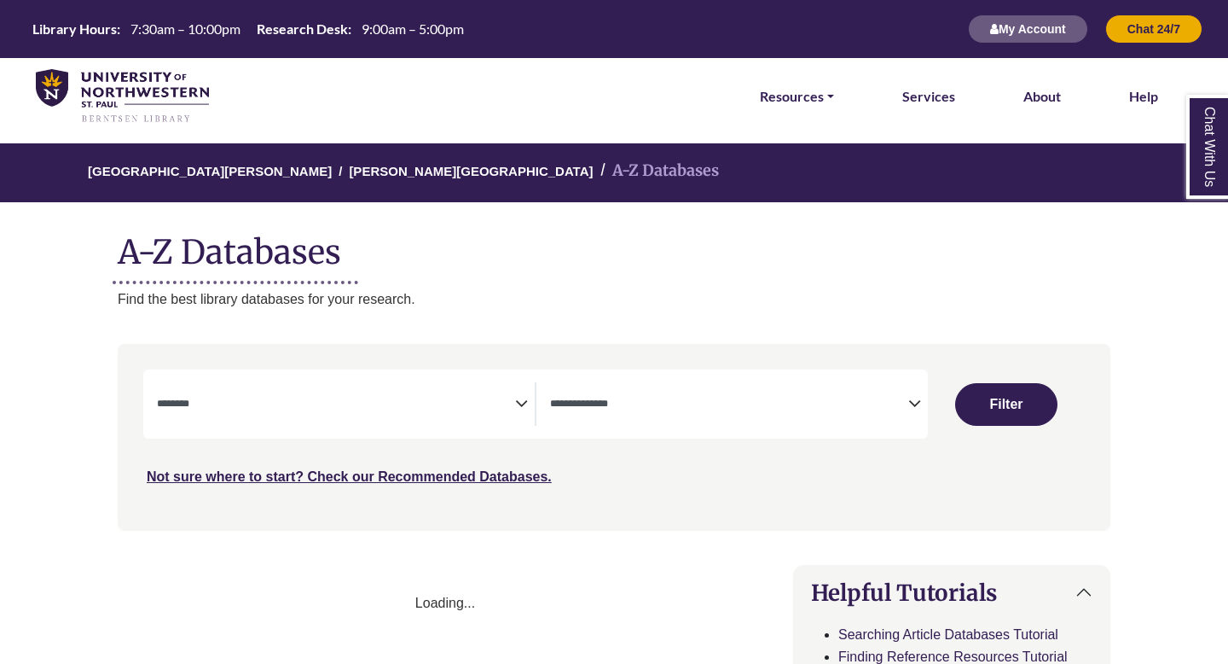
select select "Database Subject Filter"
select select "Database Types Filter"
select select "Database Subject Filter"
select select "Database Types Filter"
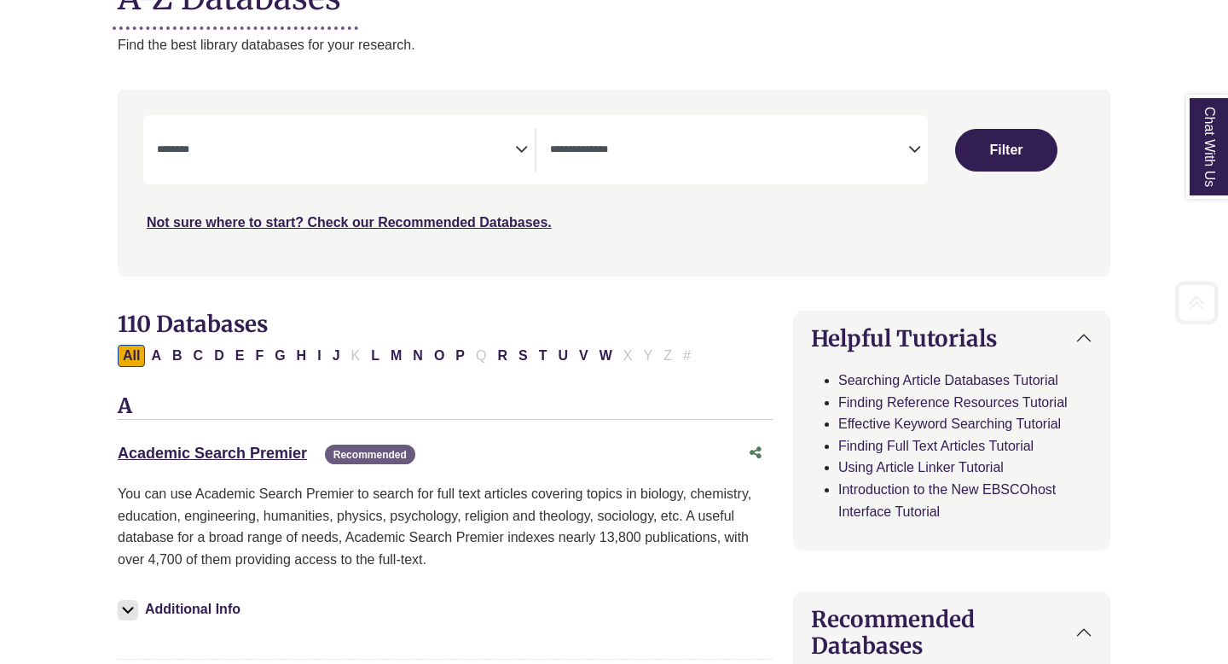
scroll to position [257, 0]
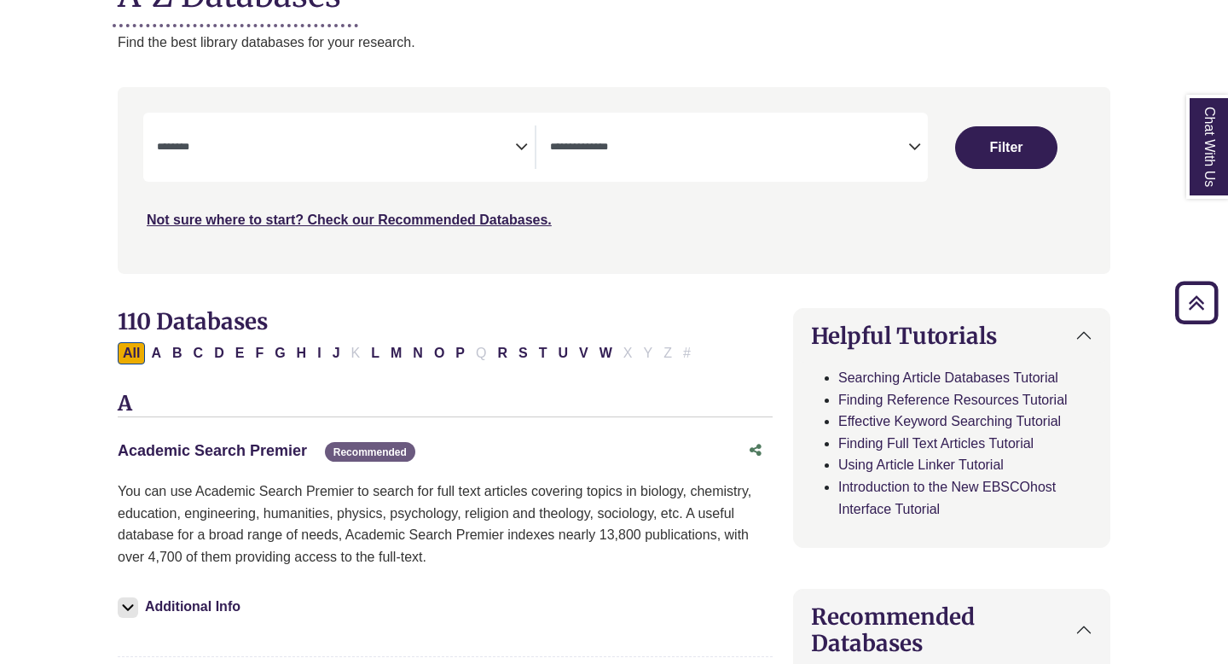
click at [247, 455] on link "Academic Search Premier This link opens in a new window" at bounding box center [212, 450] width 189 height 17
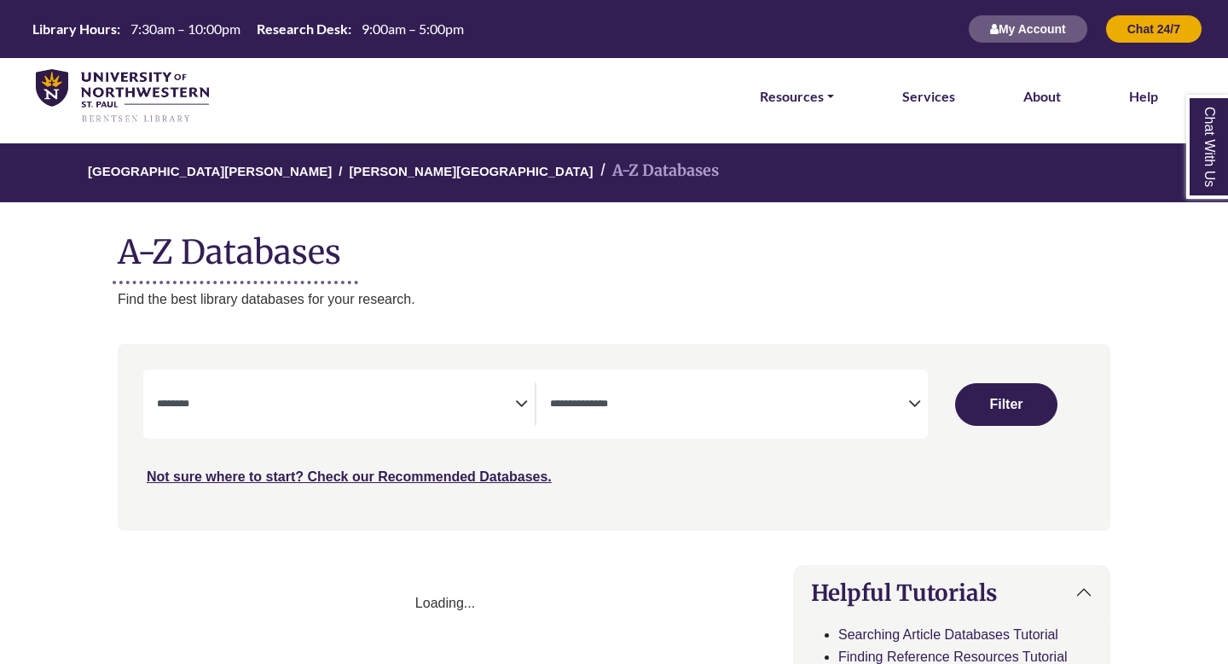
select select "Database Subject Filter"
select select "Database Types Filter"
select select "Database Subject Filter"
select select "Database Types Filter"
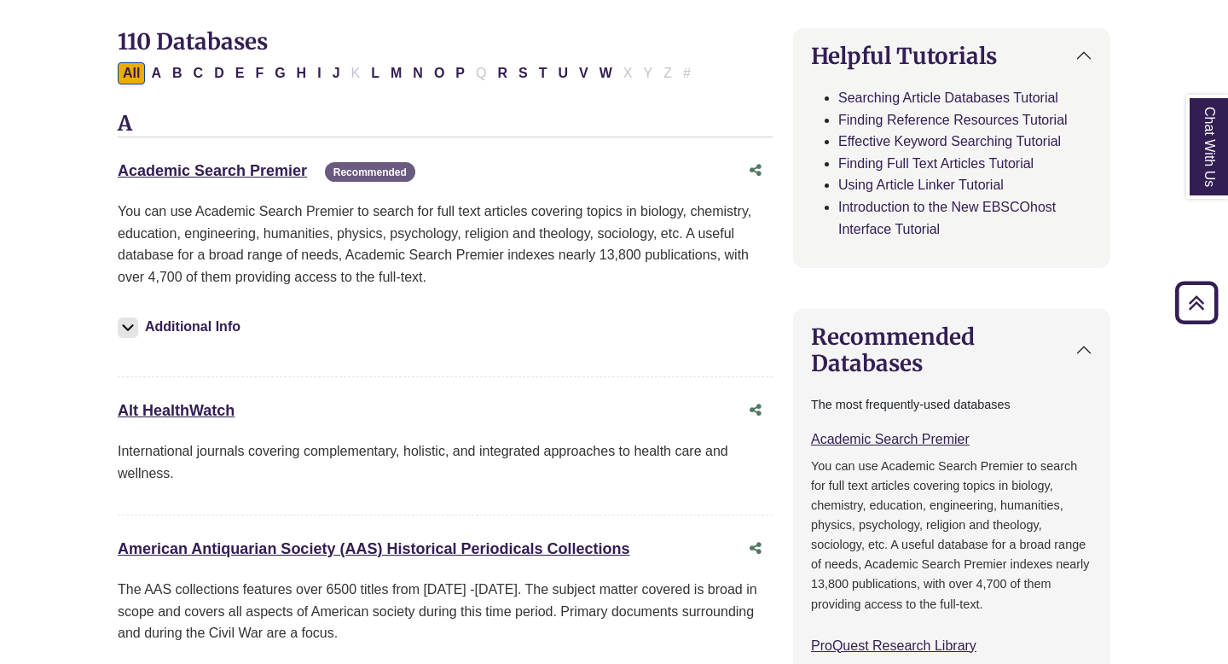
scroll to position [543, 0]
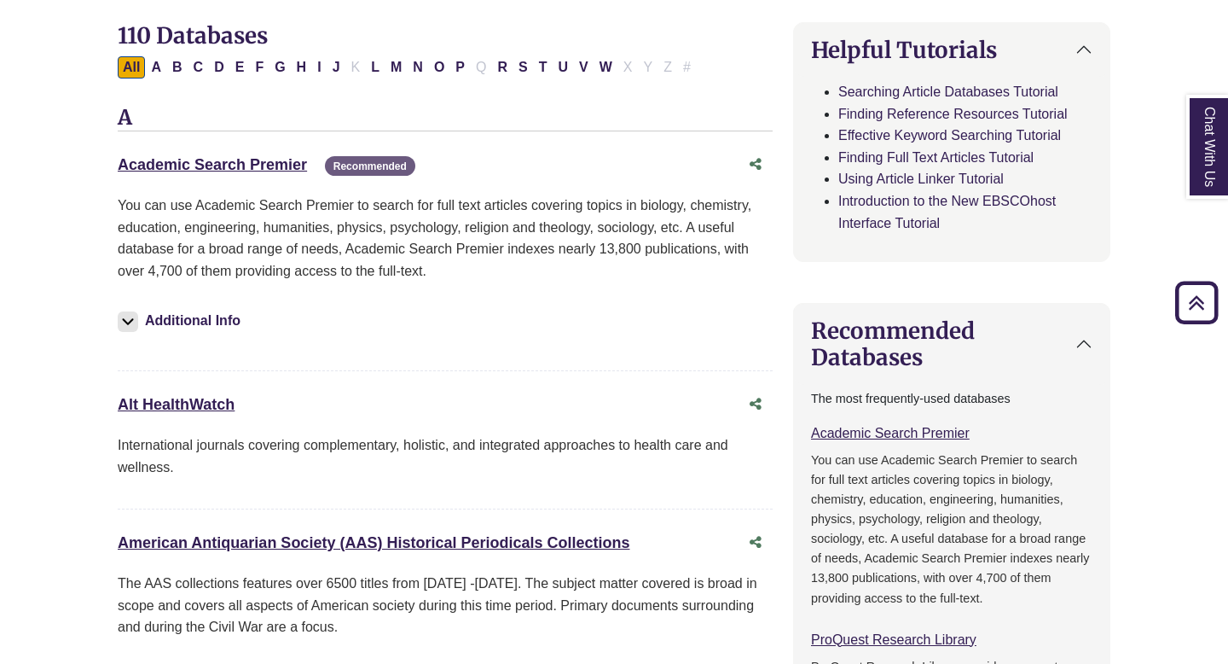
click at [219, 332] on button "Additional Info" at bounding box center [182, 321] width 128 height 24
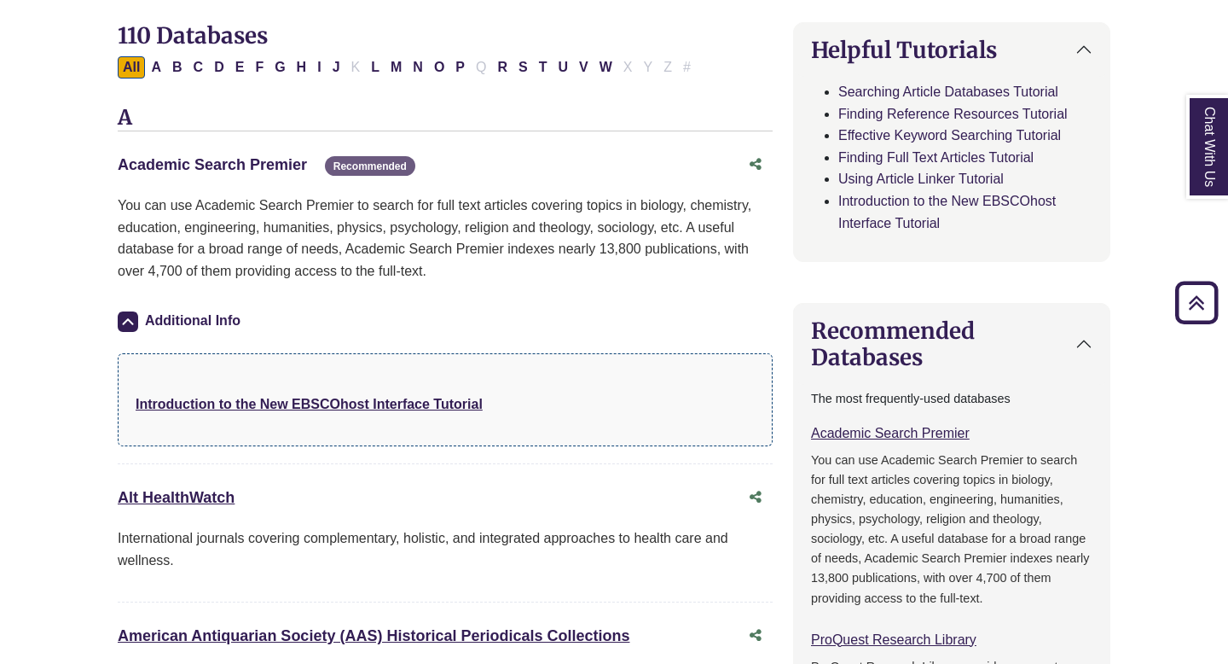
click at [278, 166] on link "Academic Search Premier This link opens in a new window" at bounding box center [212, 164] width 189 height 17
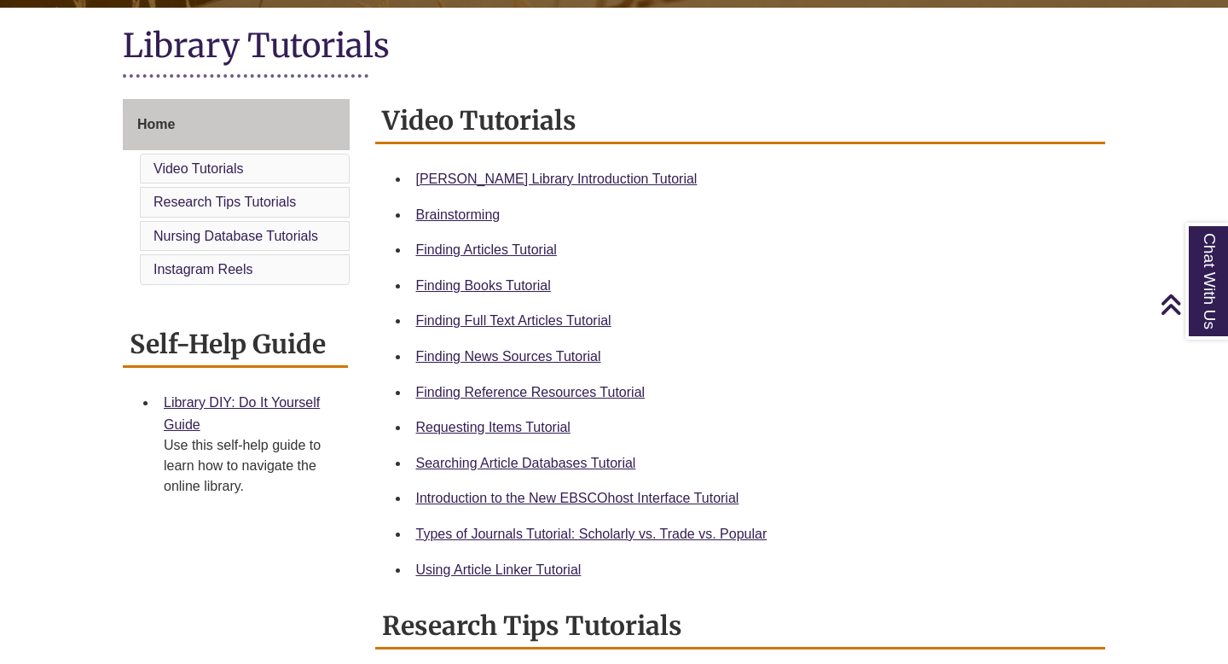
scroll to position [382, 0]
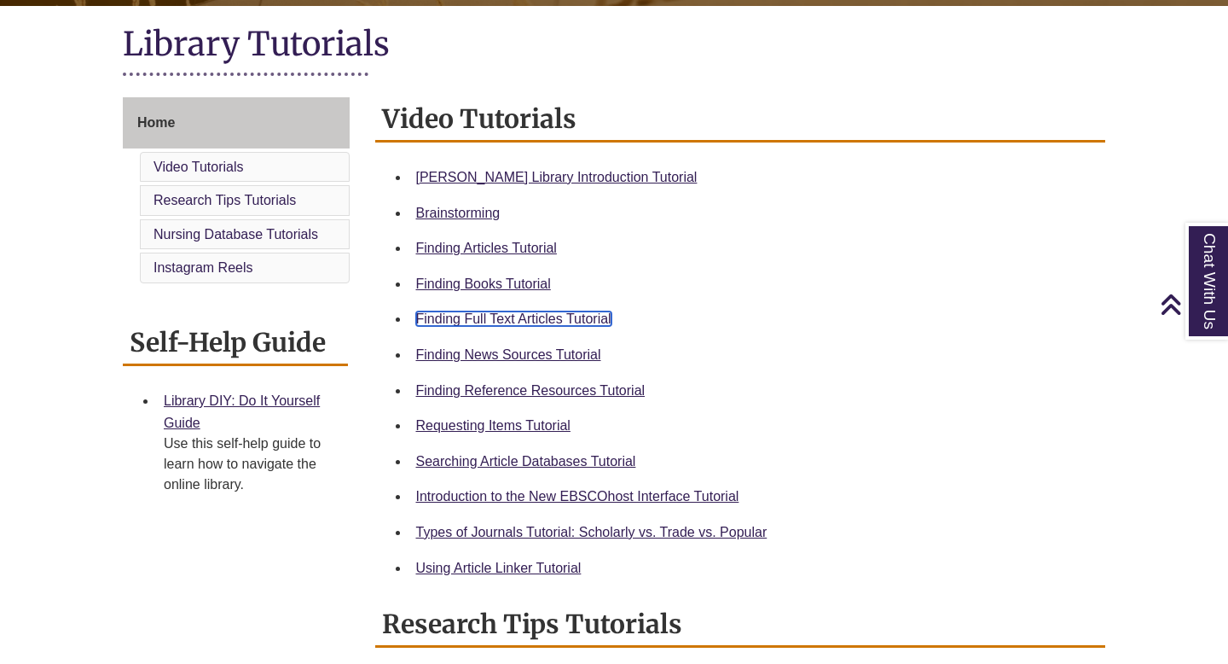
click at [552, 321] on link "Finding Full Text Articles Tutorial" at bounding box center [513, 318] width 195 height 15
